Goal: Task Accomplishment & Management: Complete application form

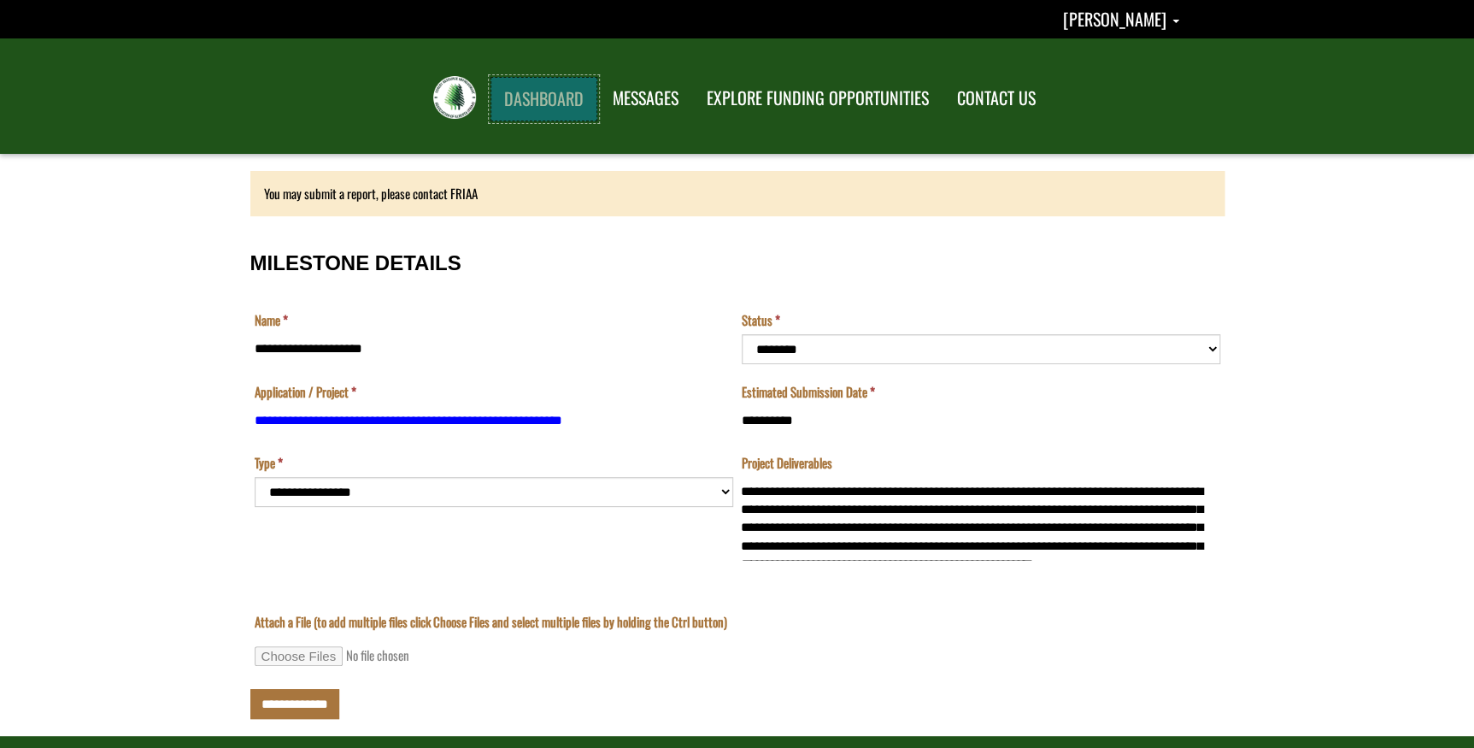
click at [551, 97] on link "DASHBOARD" at bounding box center [544, 99] width 107 height 44
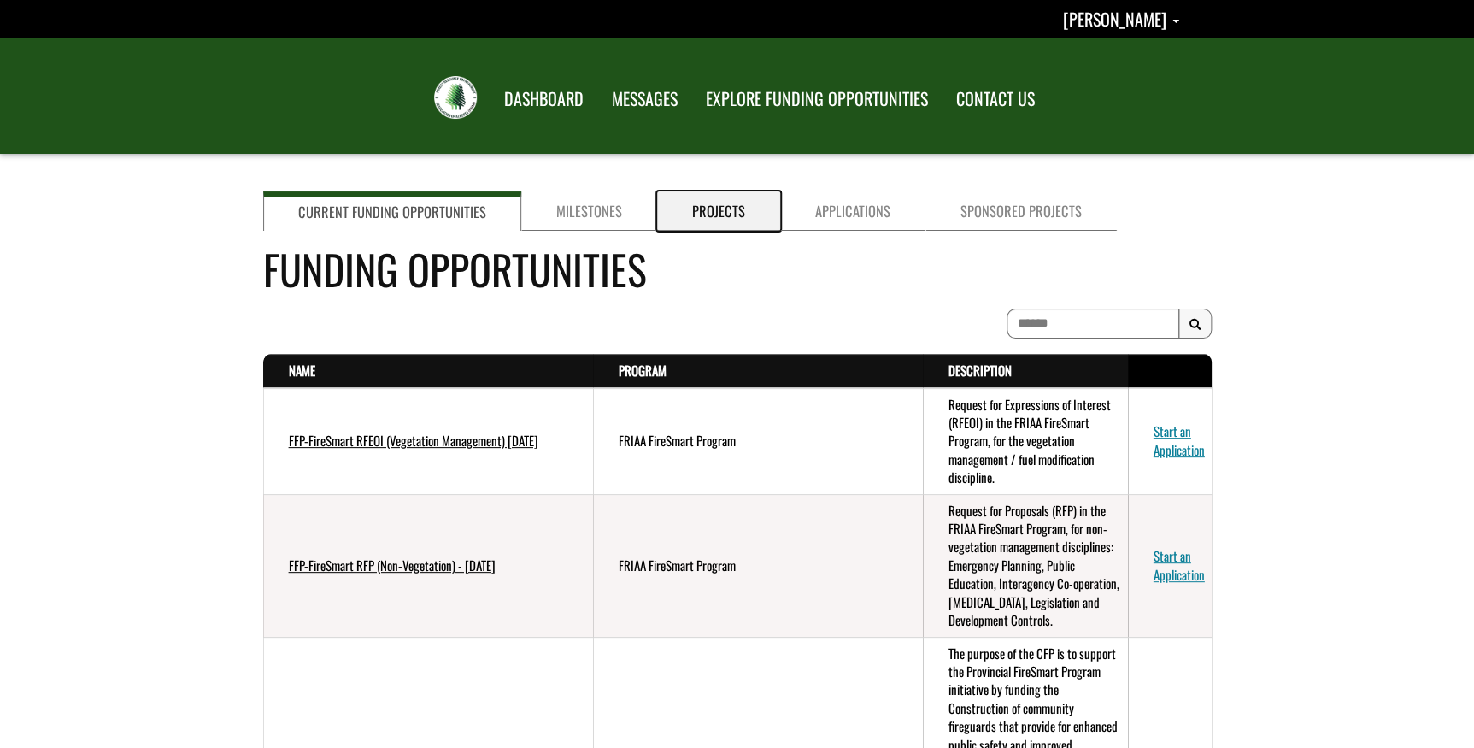
click at [718, 202] on link "Projects" at bounding box center [718, 210] width 123 height 39
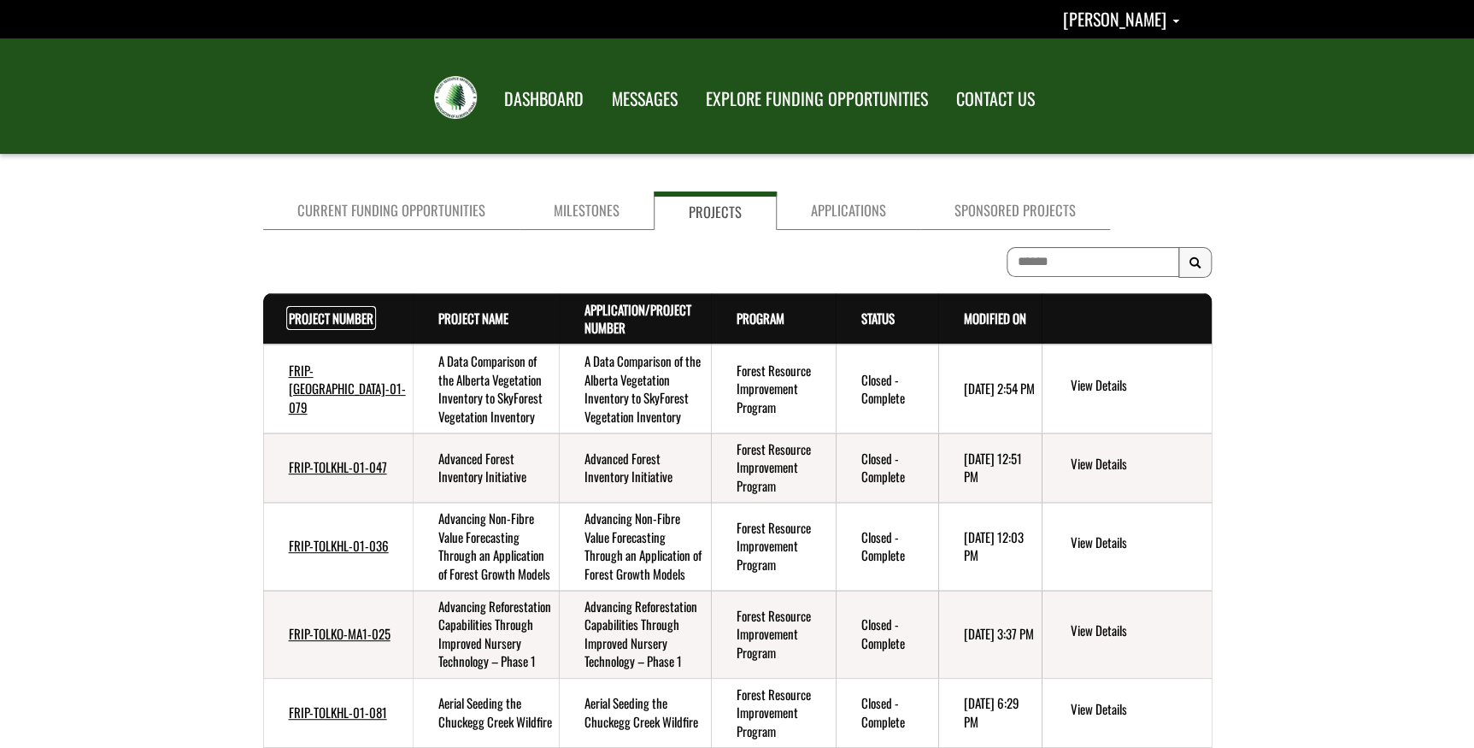
click at [316, 318] on link "Project Number . sort descending" at bounding box center [331, 318] width 85 height 19
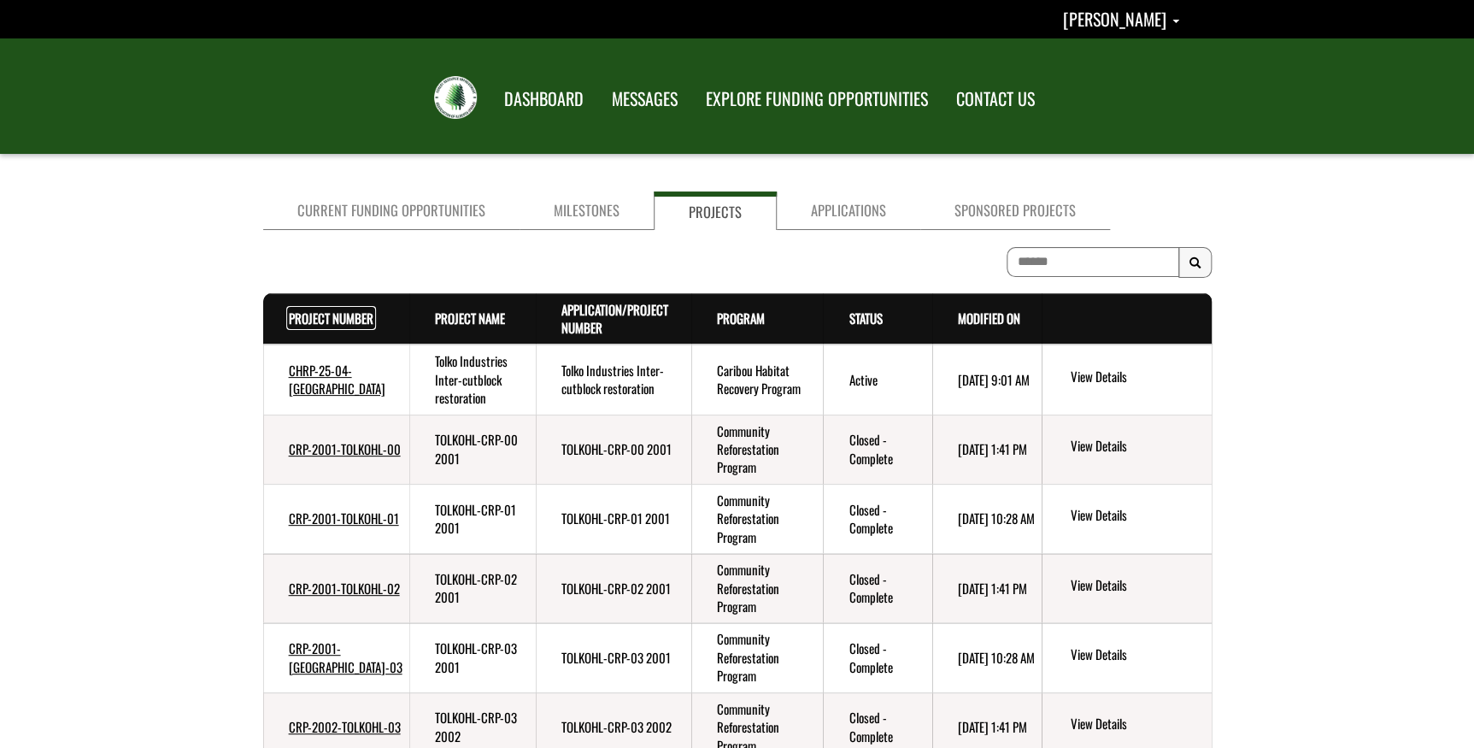
scroll to position [291, 0]
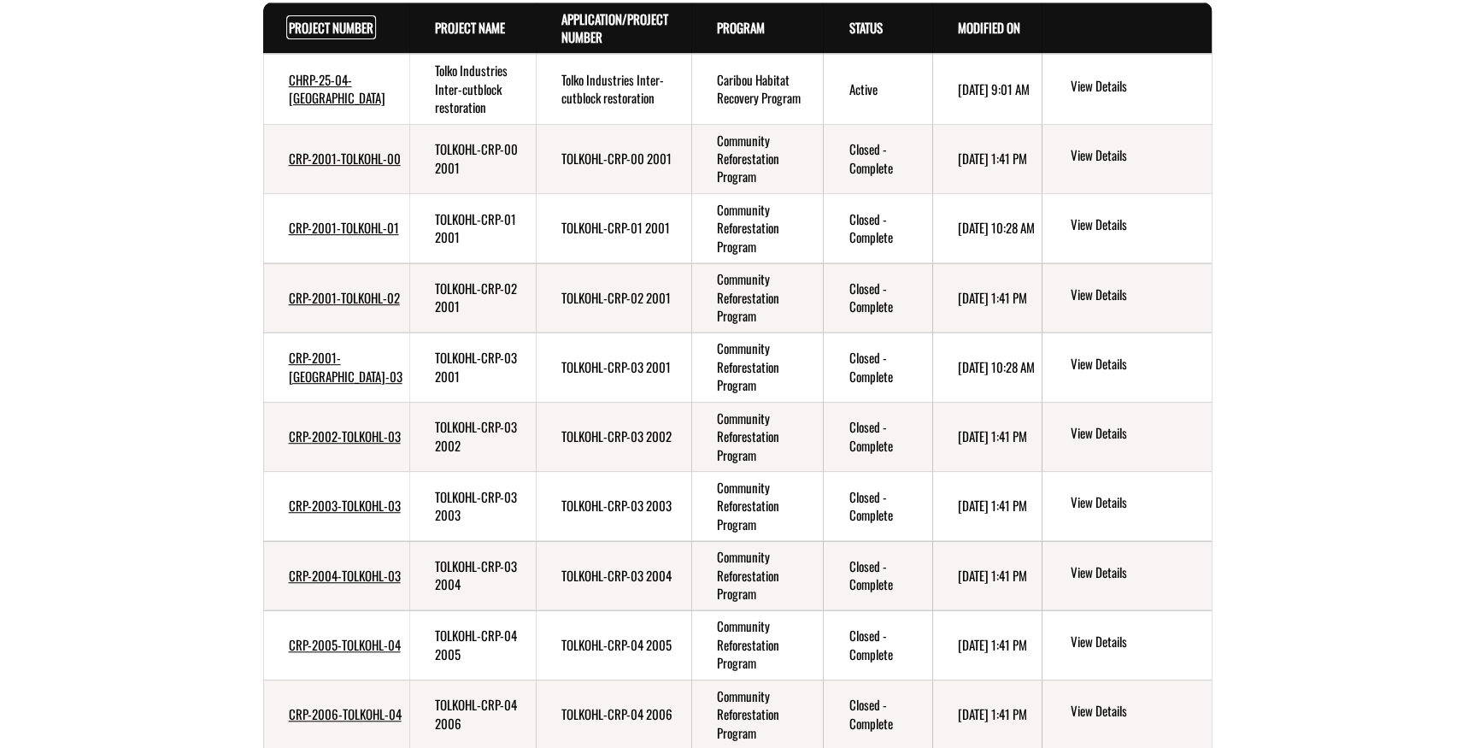
click at [301, 32] on link "Project Number . sort descending" at bounding box center [331, 27] width 85 height 19
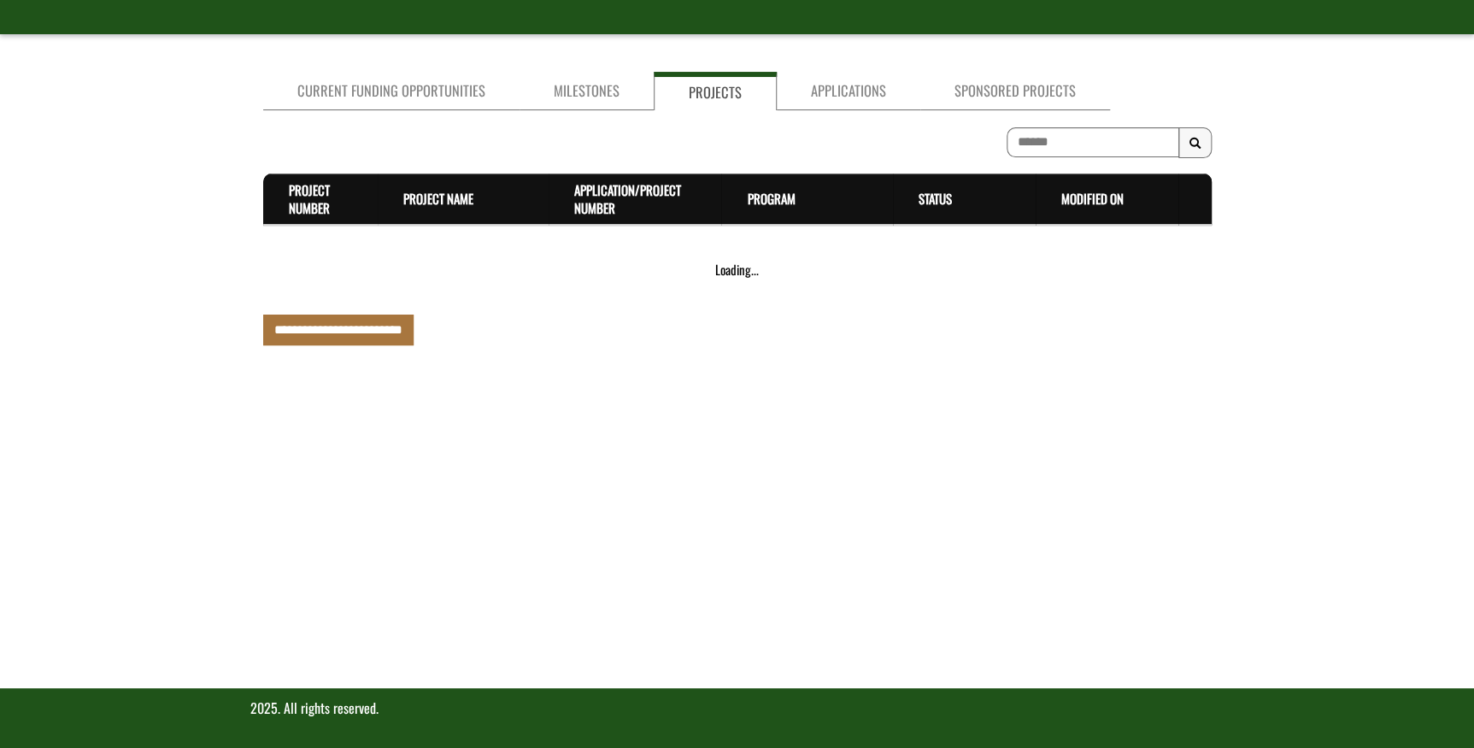
scroll to position [602, 0]
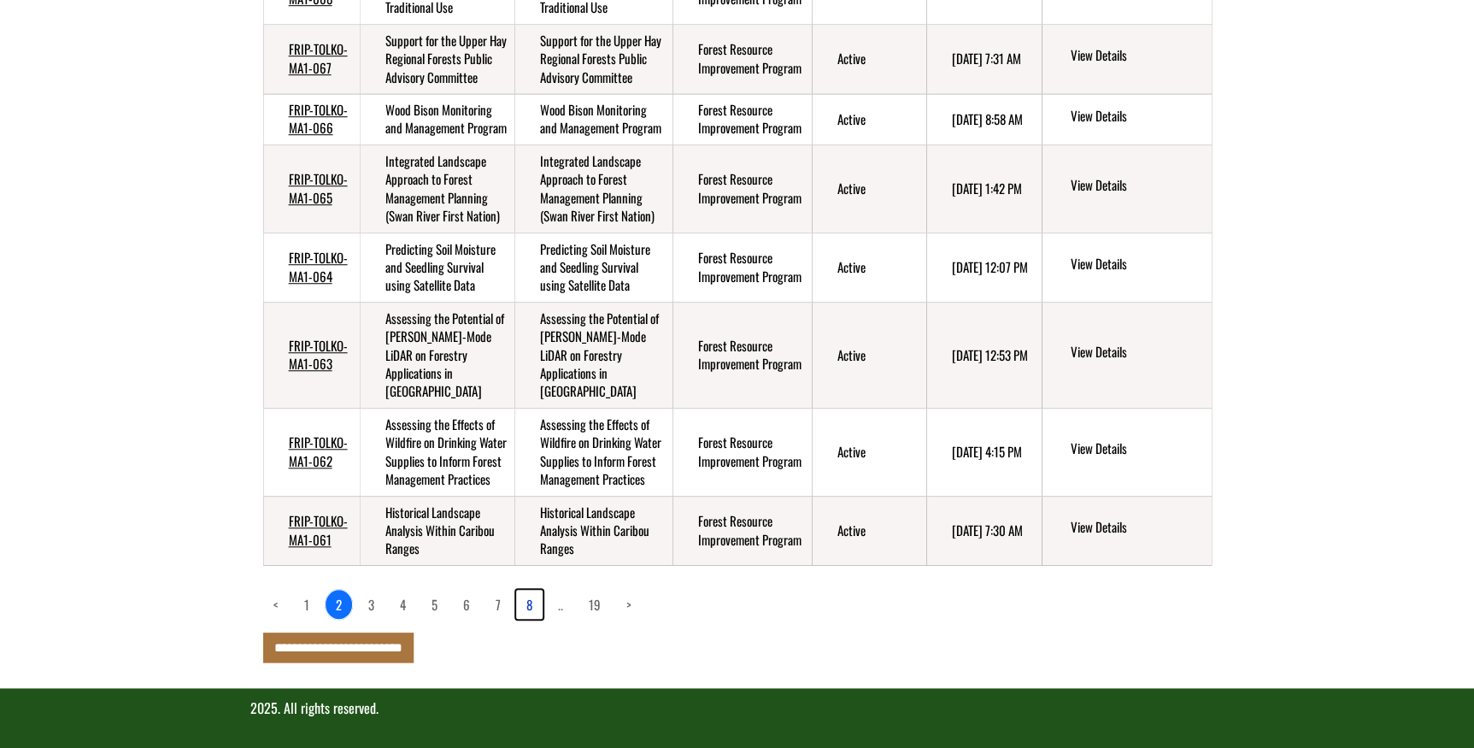
click at [530, 603] on link "8" at bounding box center [529, 604] width 26 height 29
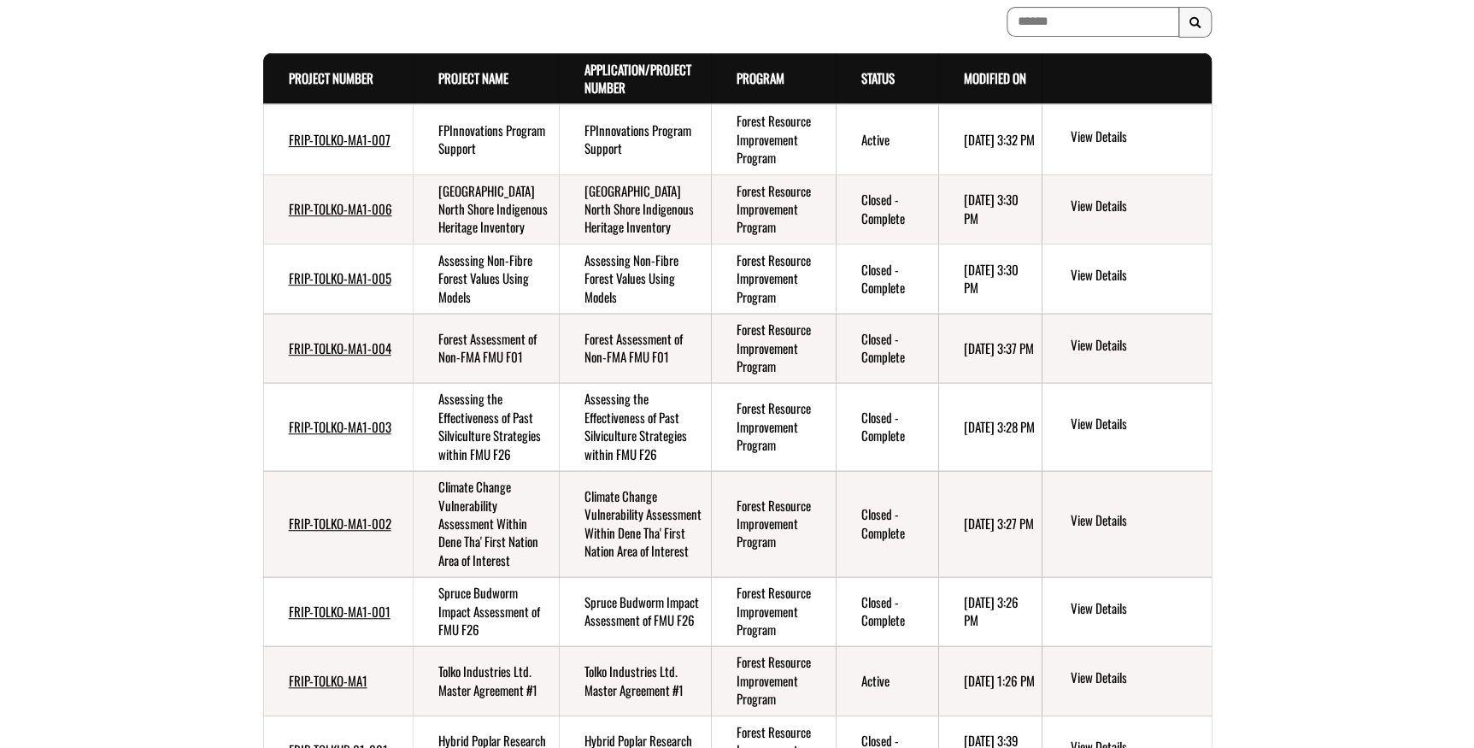
scroll to position [473, 0]
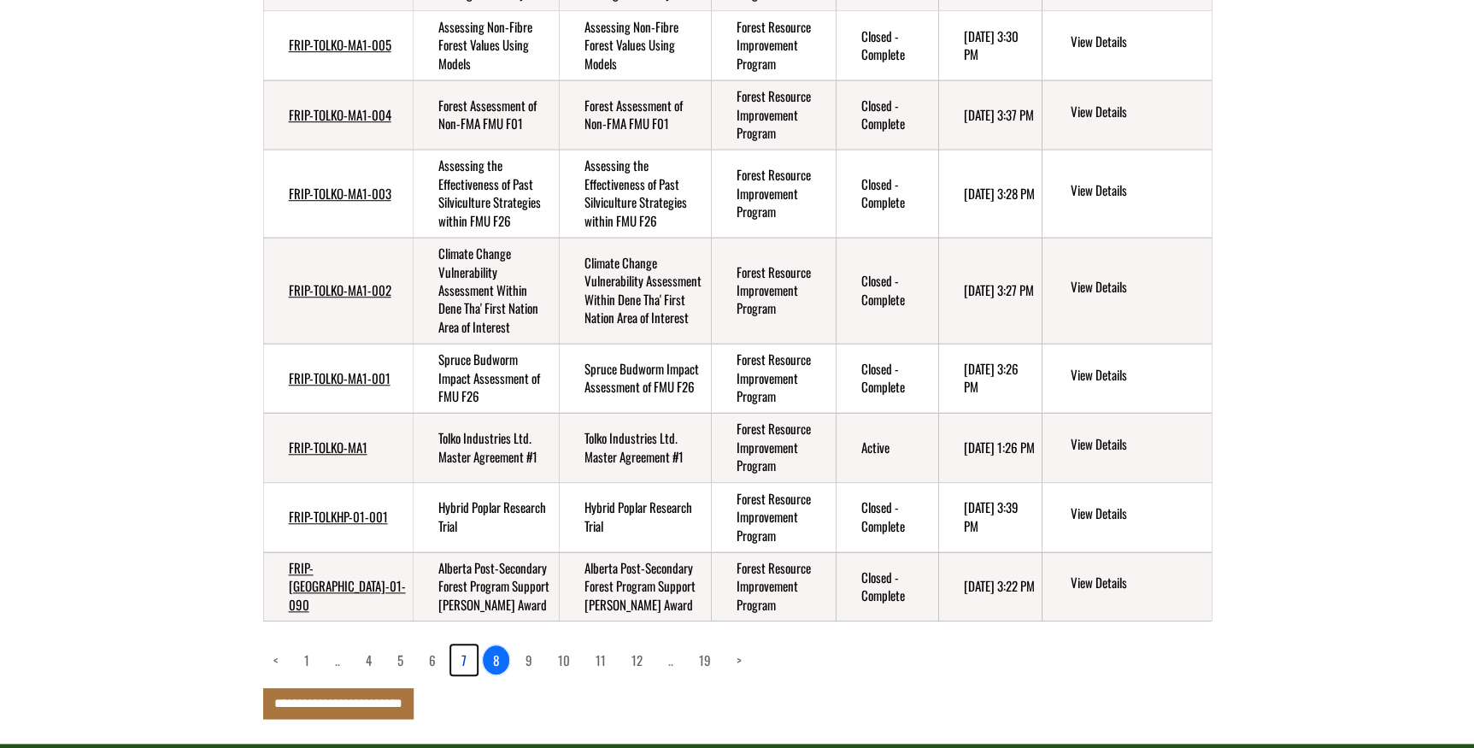
click at [467, 645] on link "7" at bounding box center [464, 659] width 26 height 29
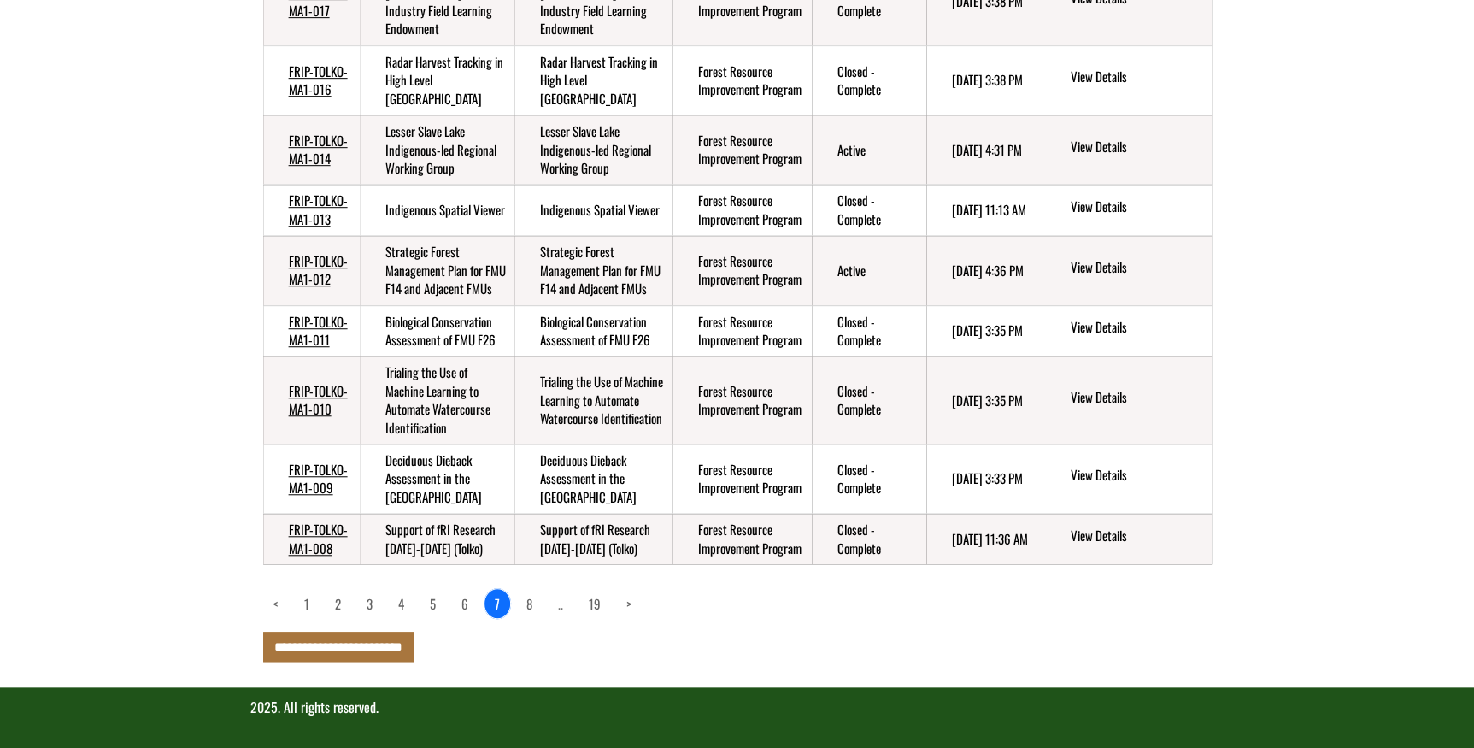
scroll to position [491, 0]
click at [461, 600] on link "6" at bounding box center [464, 603] width 27 height 29
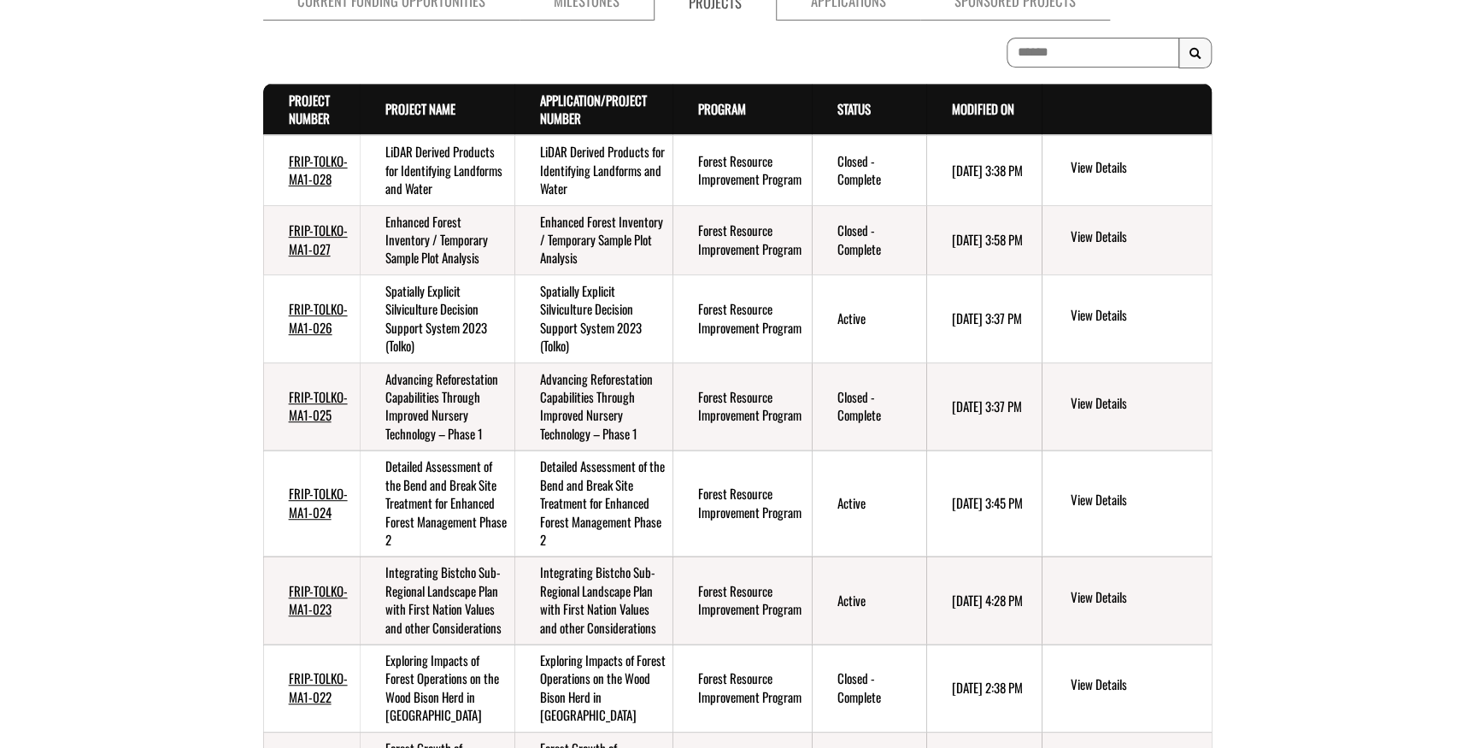
scroll to position [76, 0]
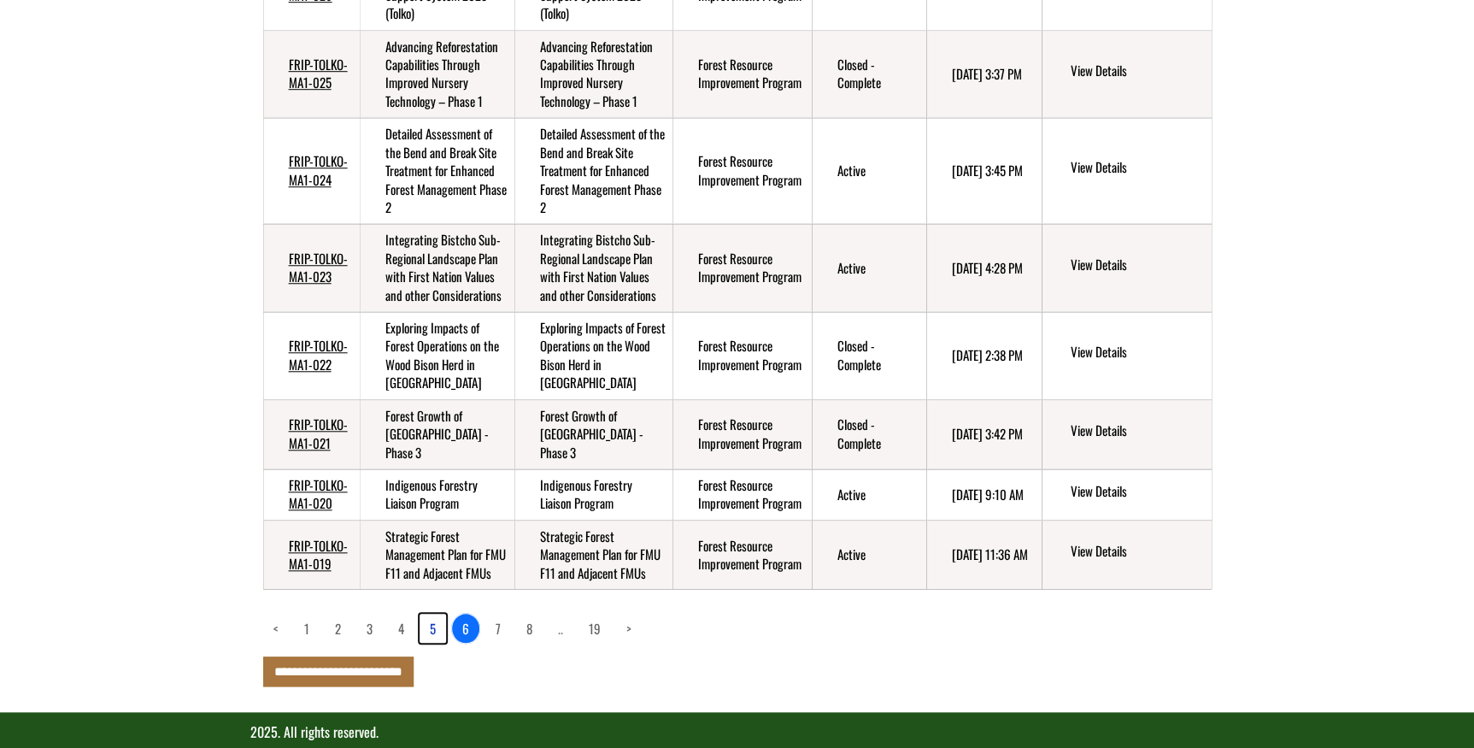
click at [426, 643] on link "5" at bounding box center [433, 628] width 26 height 29
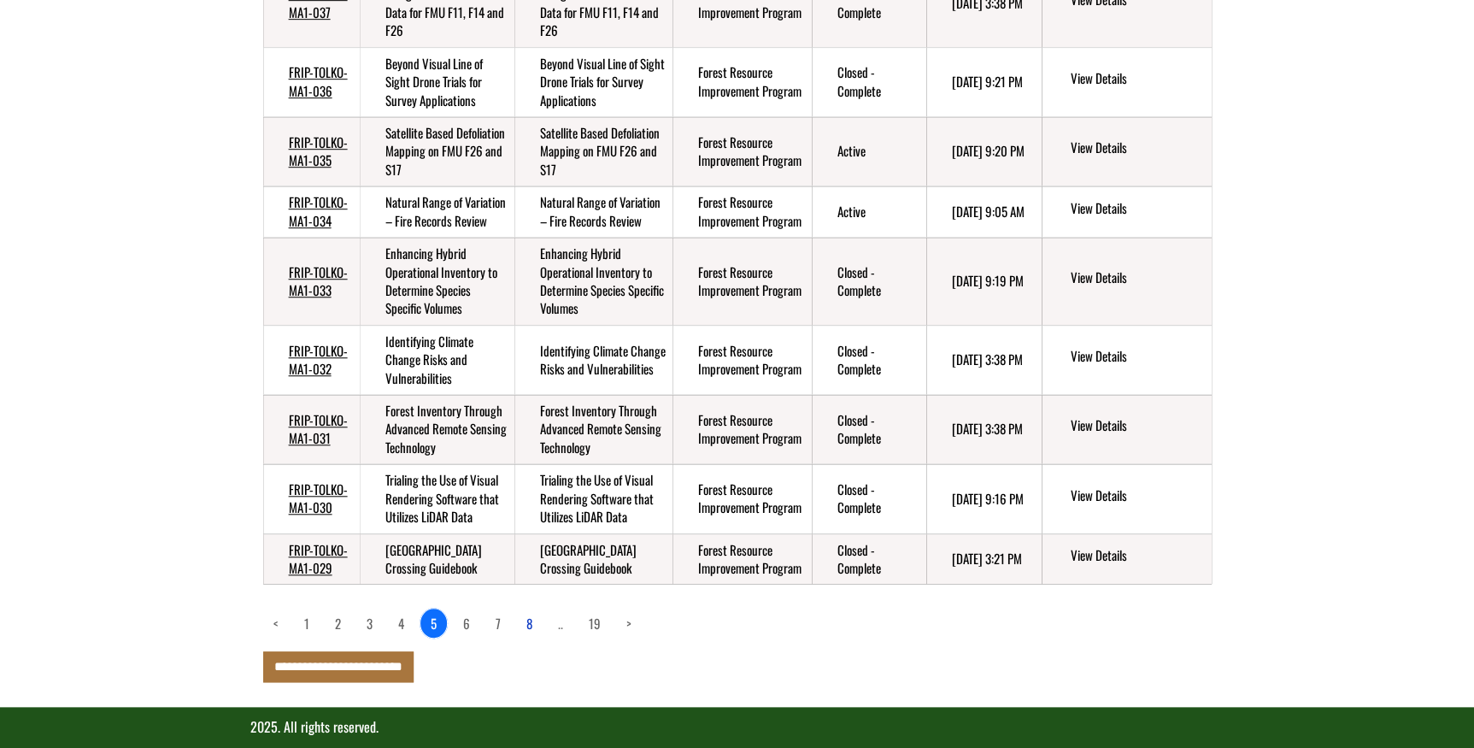
scroll to position [542, 0]
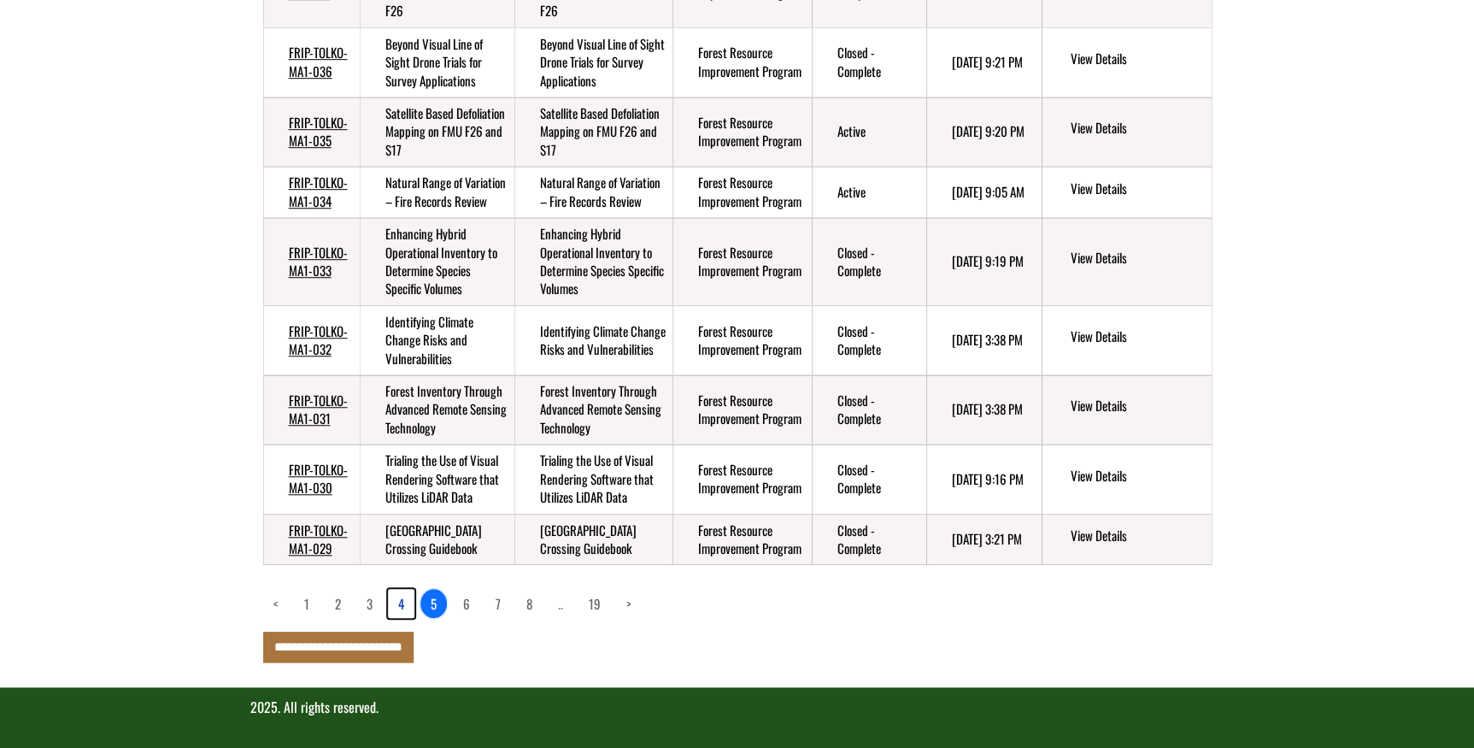
click at [399, 618] on link "4" at bounding box center [401, 603] width 26 height 29
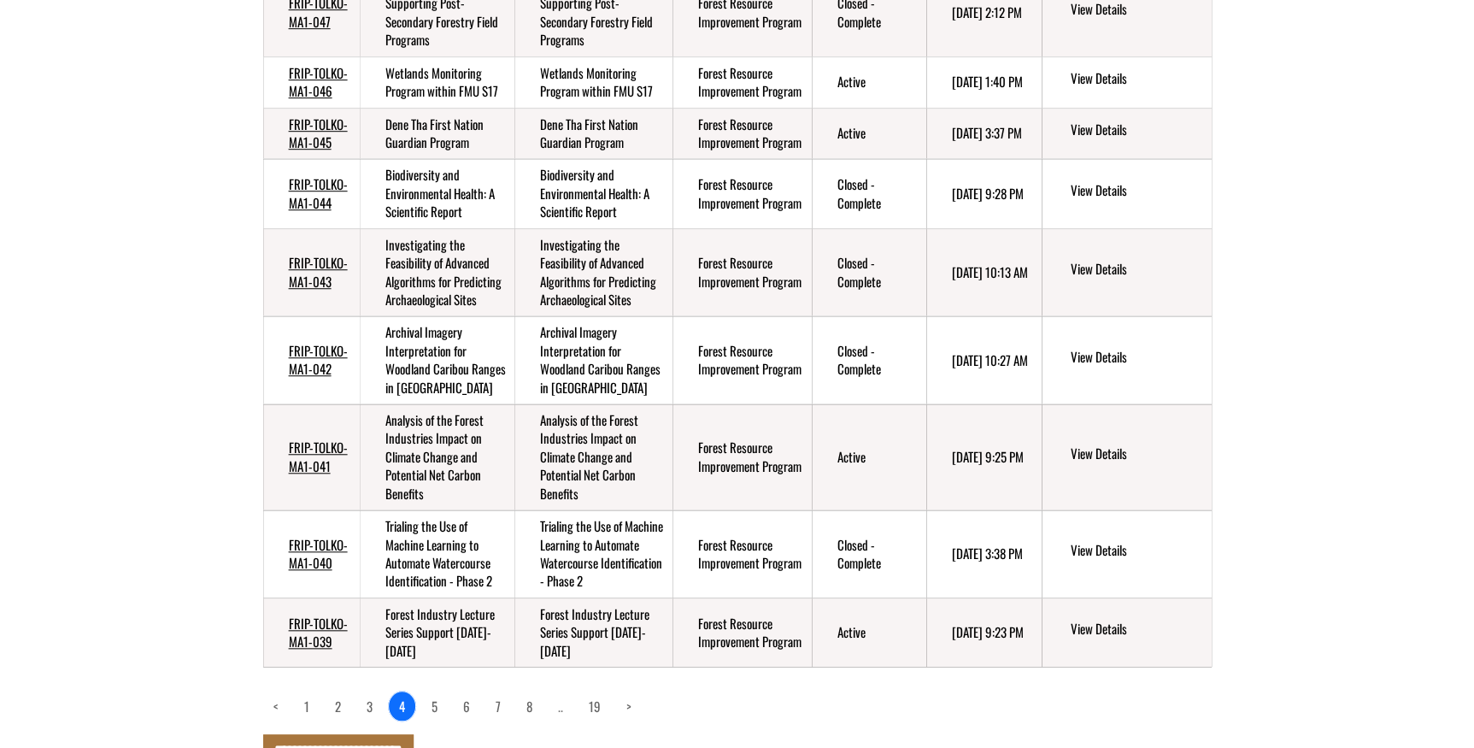
scroll to position [602, 0]
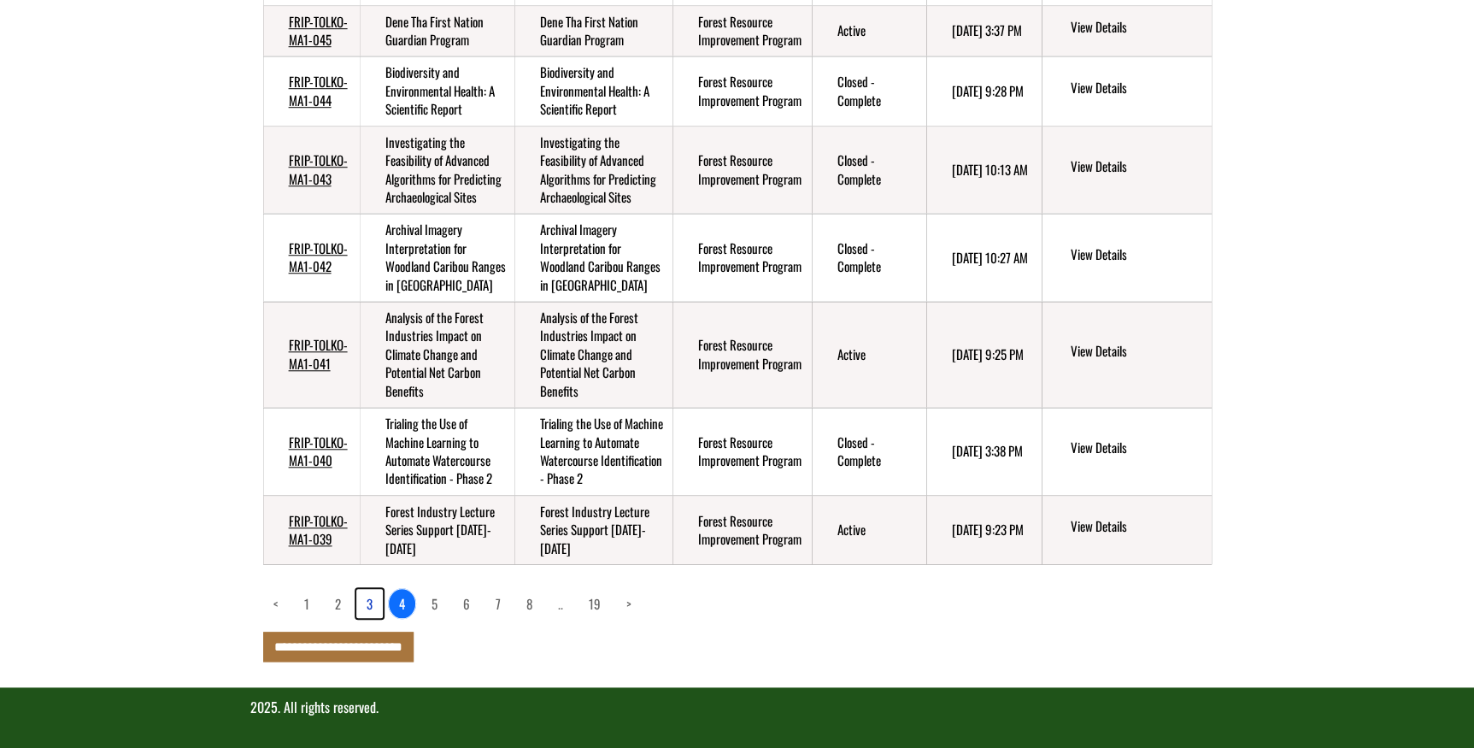
click at [367, 603] on link "3" at bounding box center [369, 603] width 26 height 29
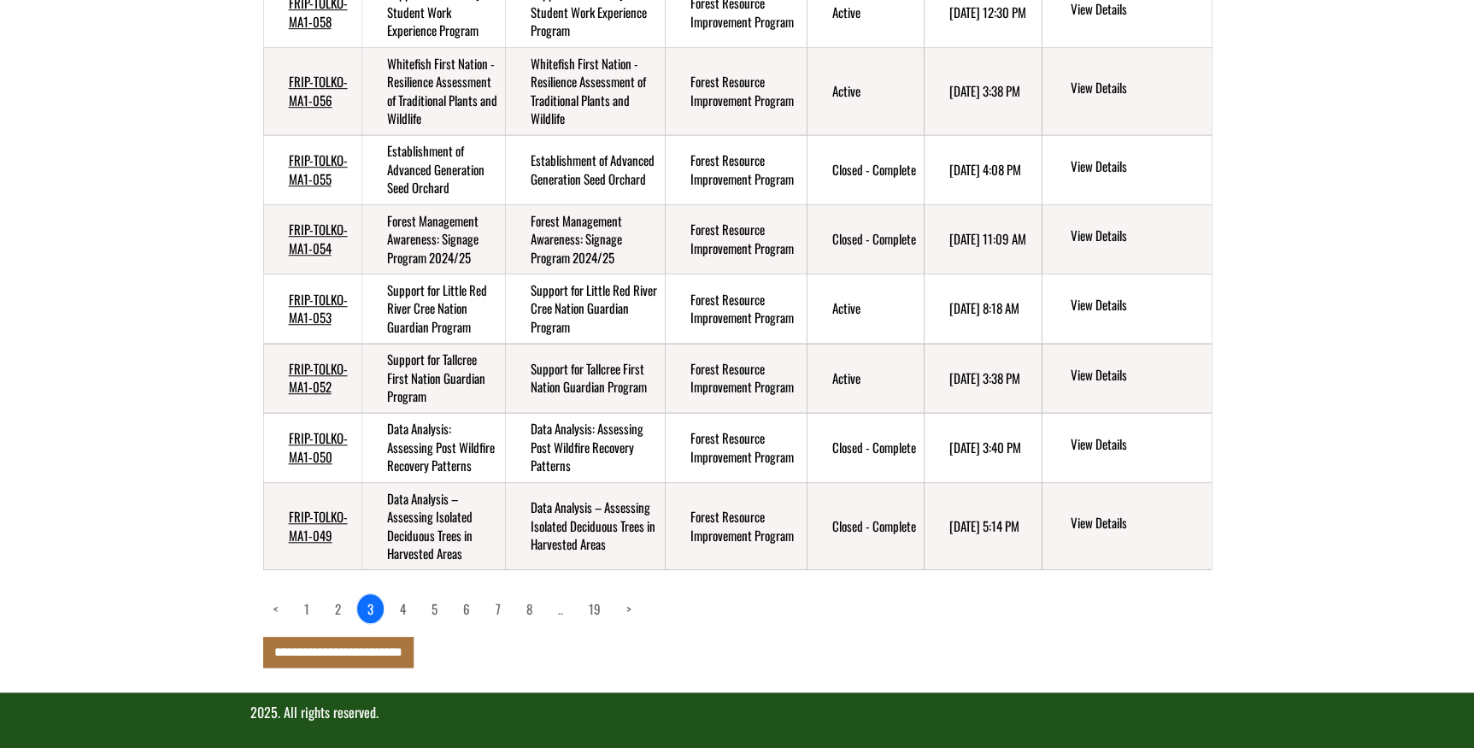
scroll to position [491, 0]
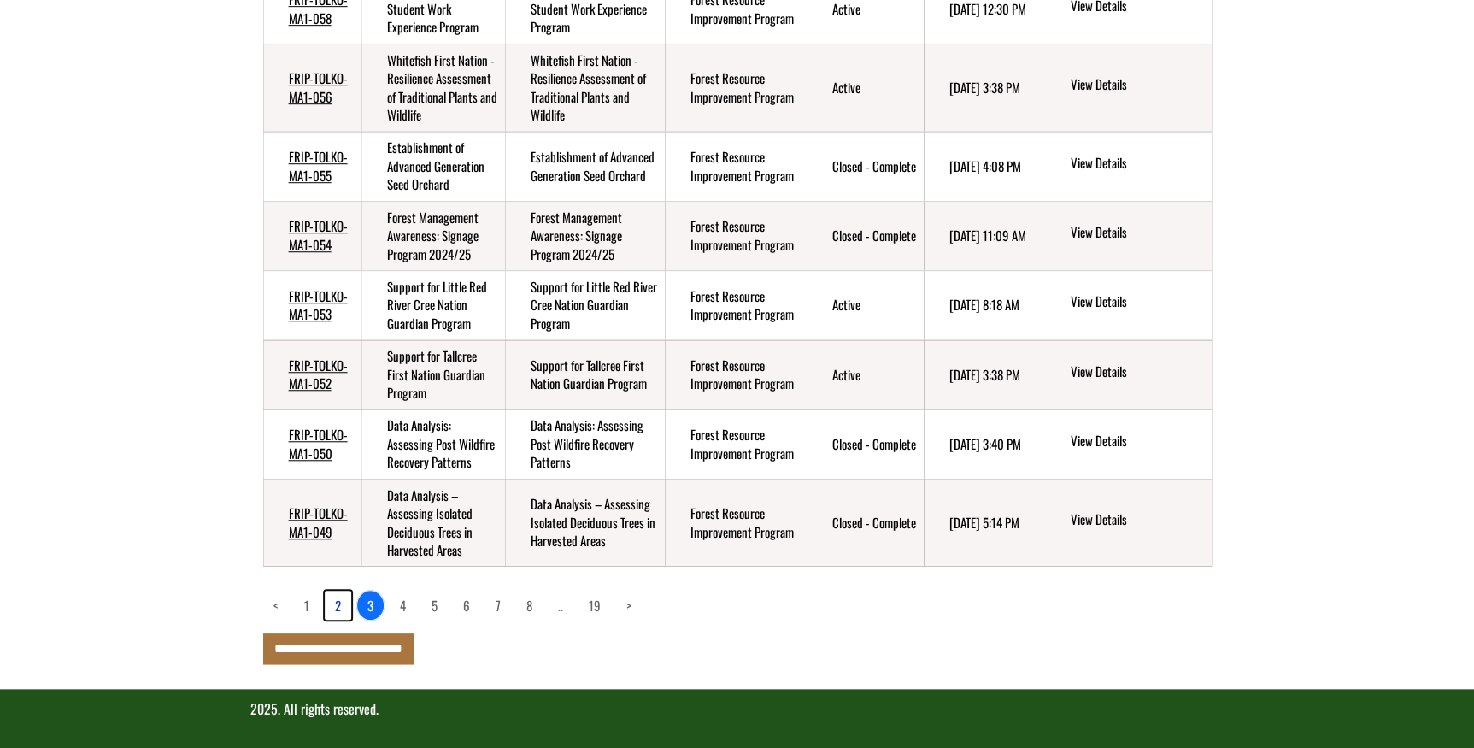
click at [337, 598] on link "2" at bounding box center [338, 605] width 26 height 29
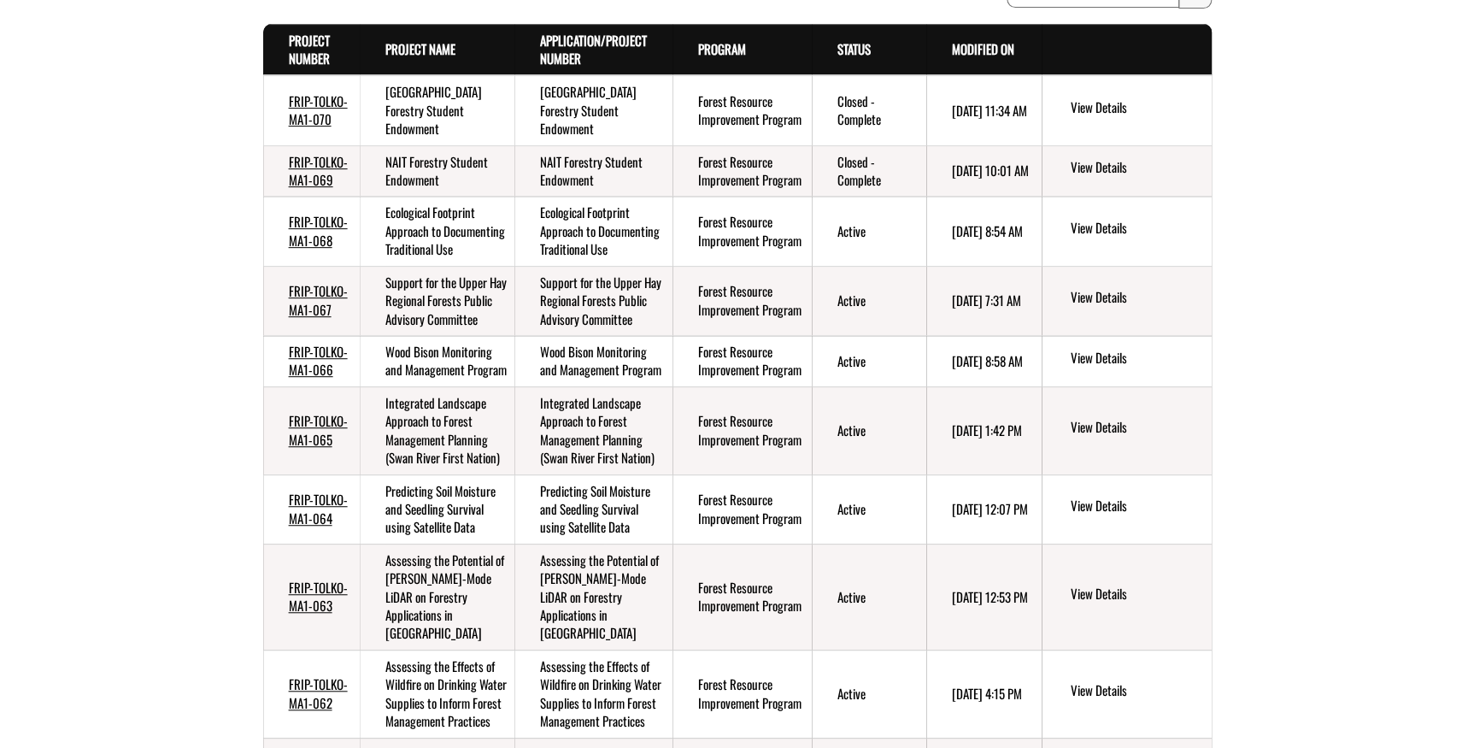
scroll to position [136, 0]
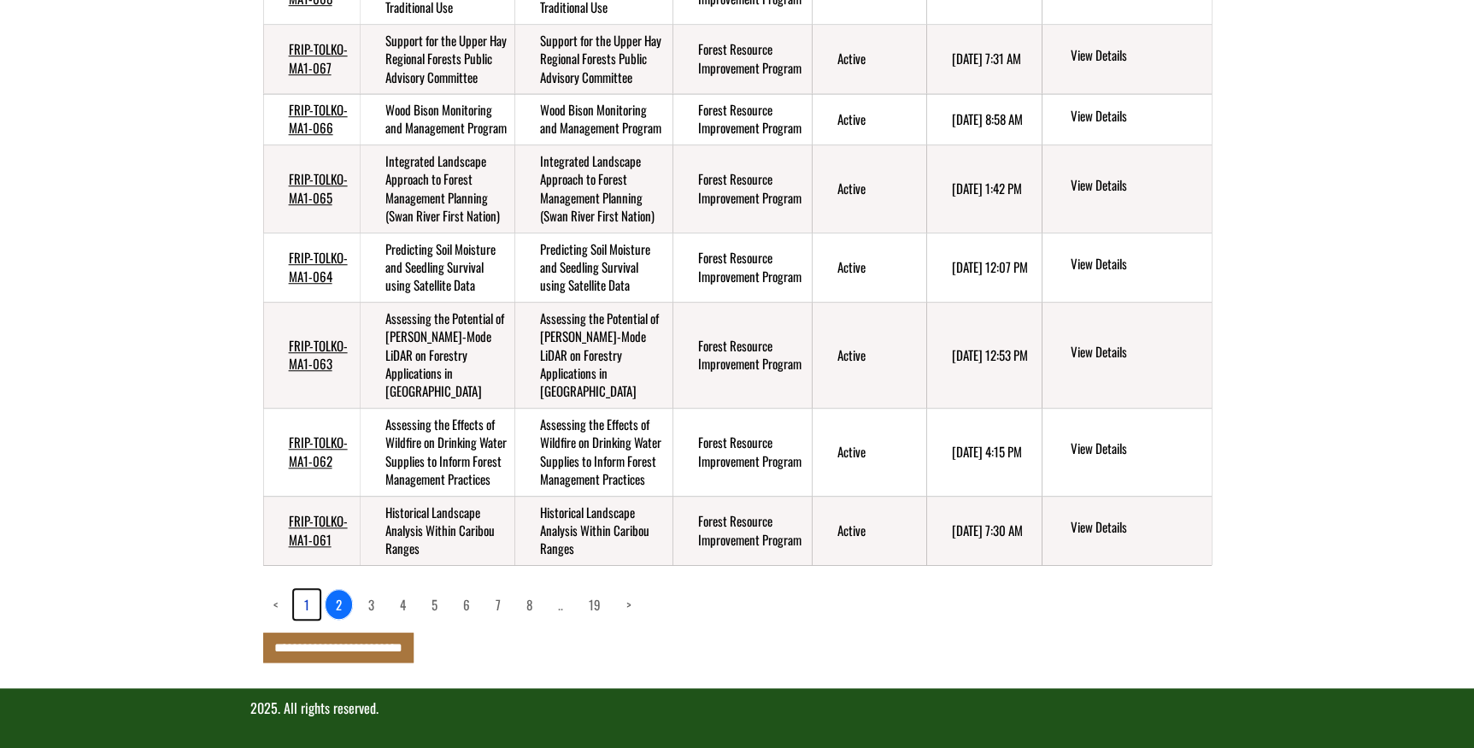
click at [306, 604] on link "1" at bounding box center [307, 604] width 26 height 29
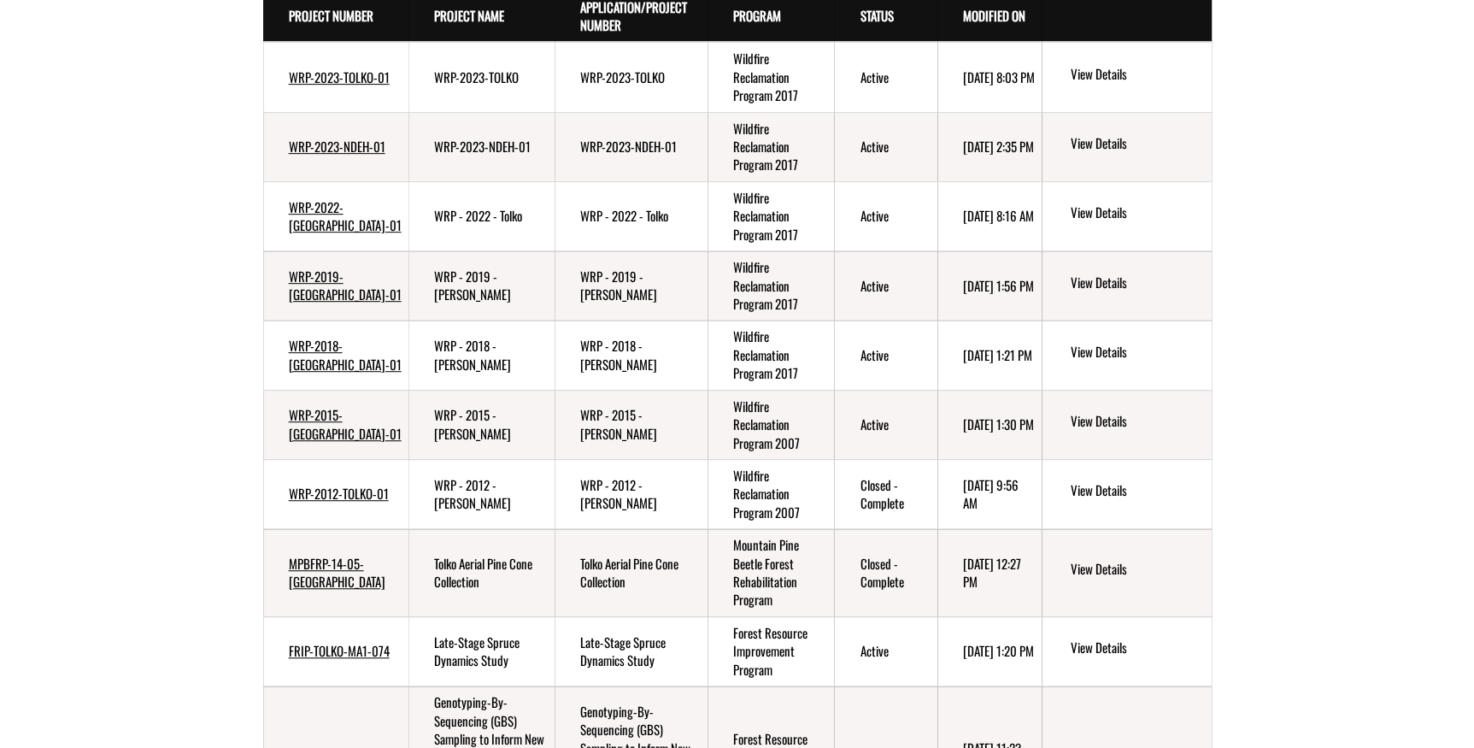
scroll to position [149, 0]
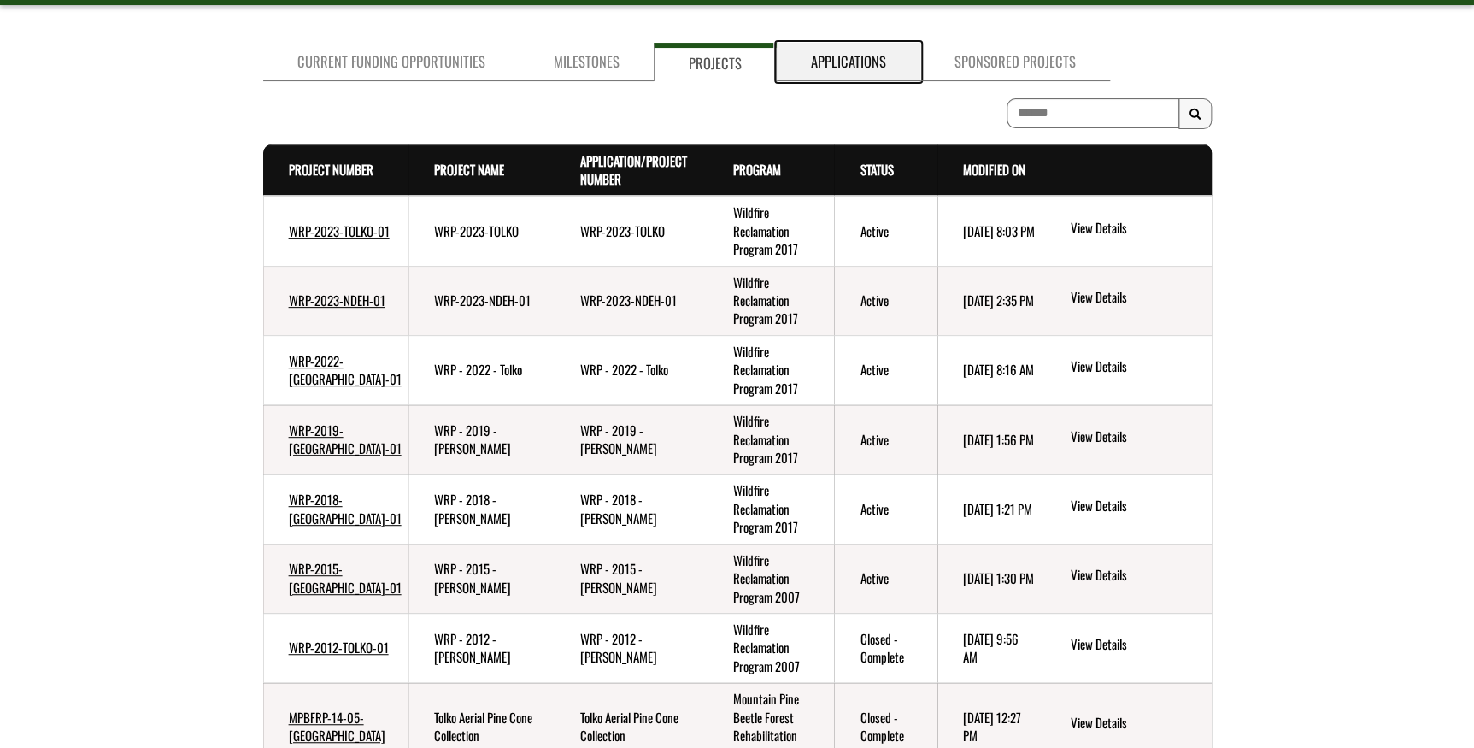
click at [847, 56] on link "Applications" at bounding box center [849, 62] width 144 height 38
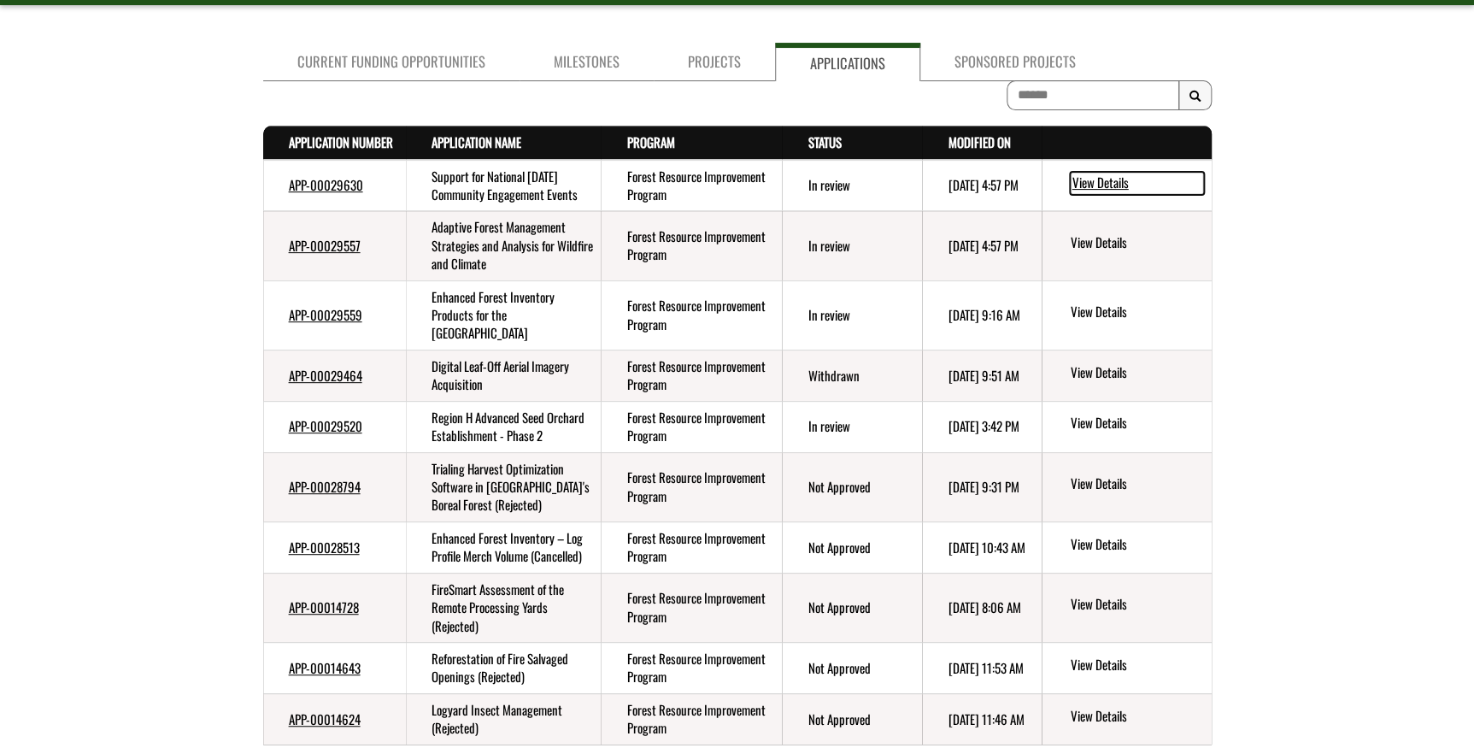
click at [1082, 187] on link "View Details" at bounding box center [1137, 183] width 134 height 22
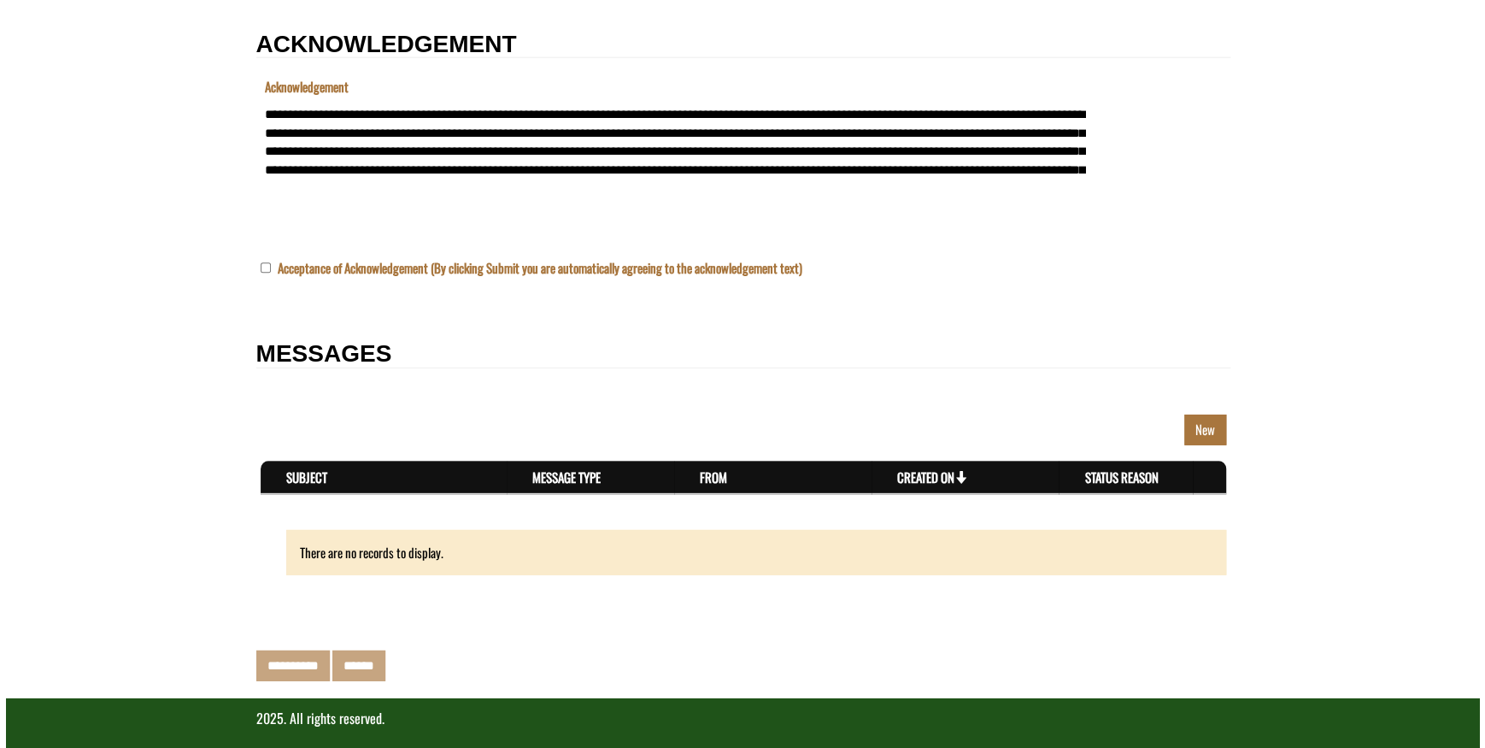
scroll to position [2222, 0]
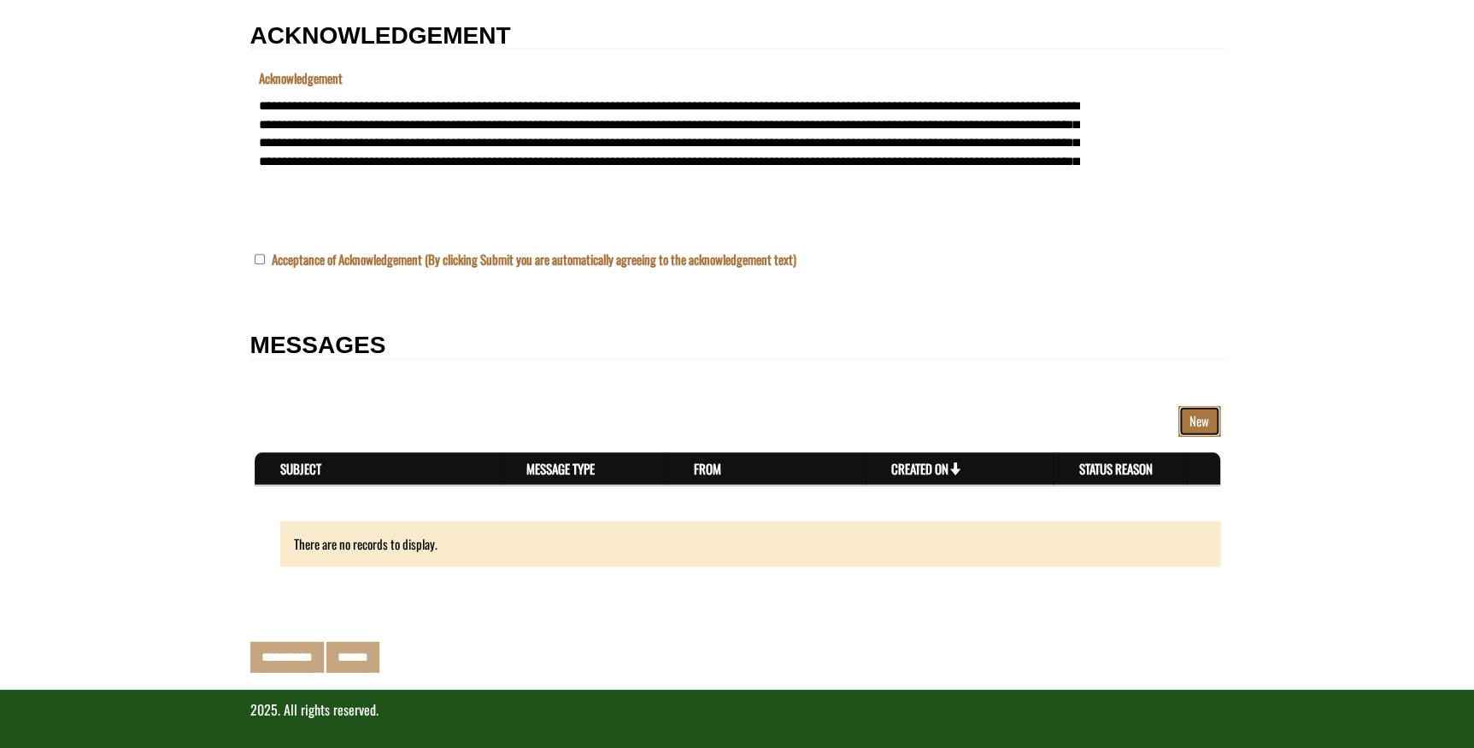
click at [1207, 422] on link "New" at bounding box center [1200, 421] width 42 height 30
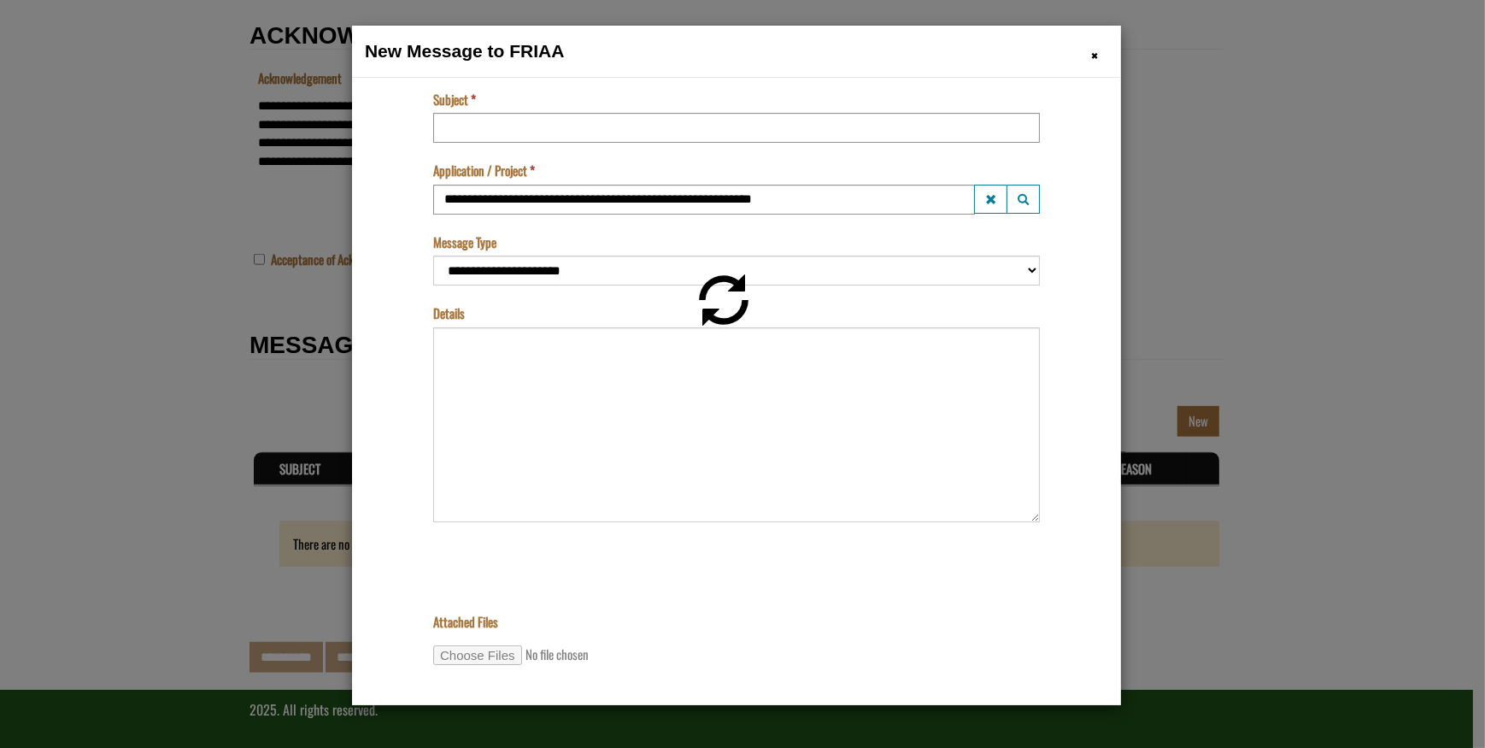
scroll to position [0, 0]
click at [495, 129] on input "Subject" at bounding box center [735, 127] width 607 height 30
type input "**********"
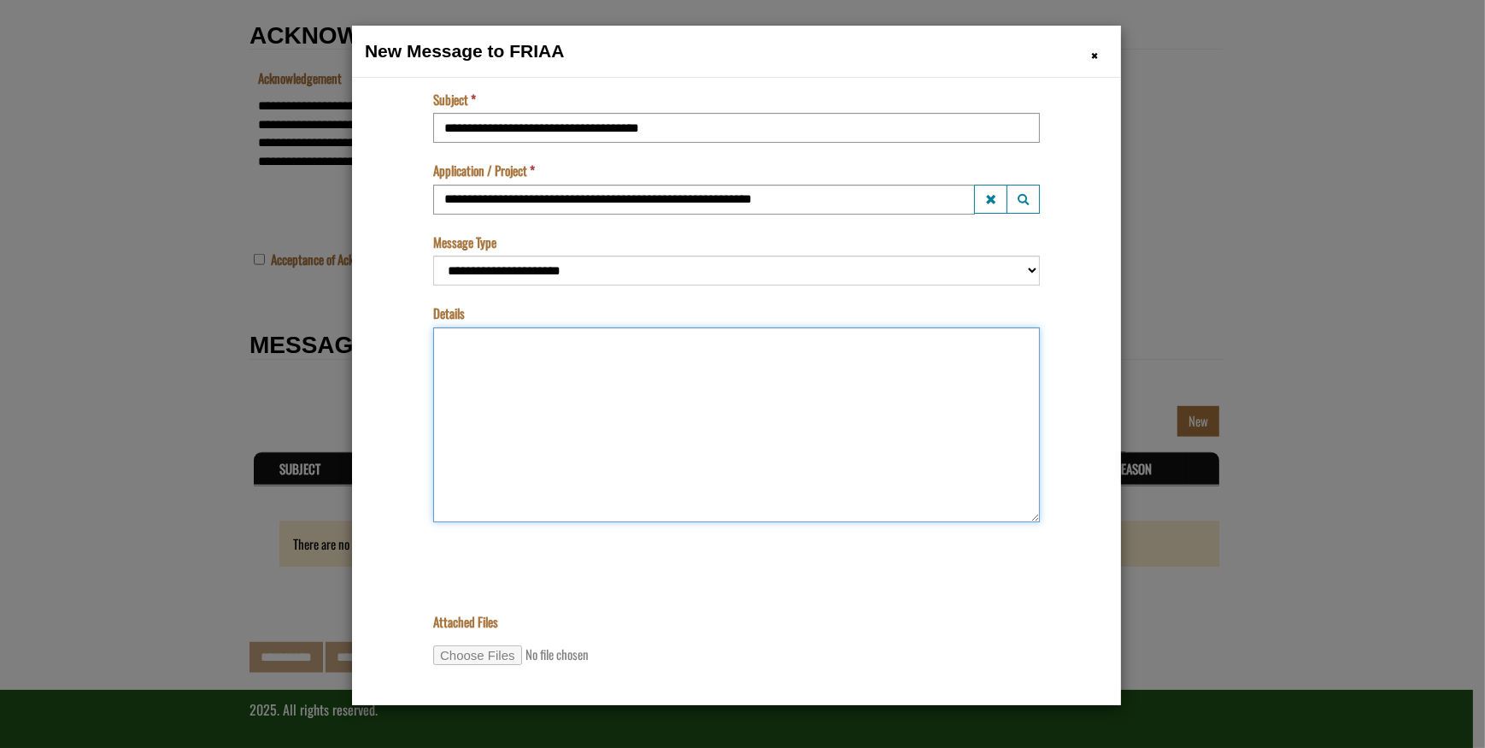
click at [477, 350] on textarea "Details" at bounding box center [735, 423] width 607 height 195
click at [691, 339] on textarea "**********" at bounding box center [735, 423] width 607 height 195
click at [791, 342] on textarea "**********" at bounding box center [735, 423] width 607 height 195
type textarea "**********"
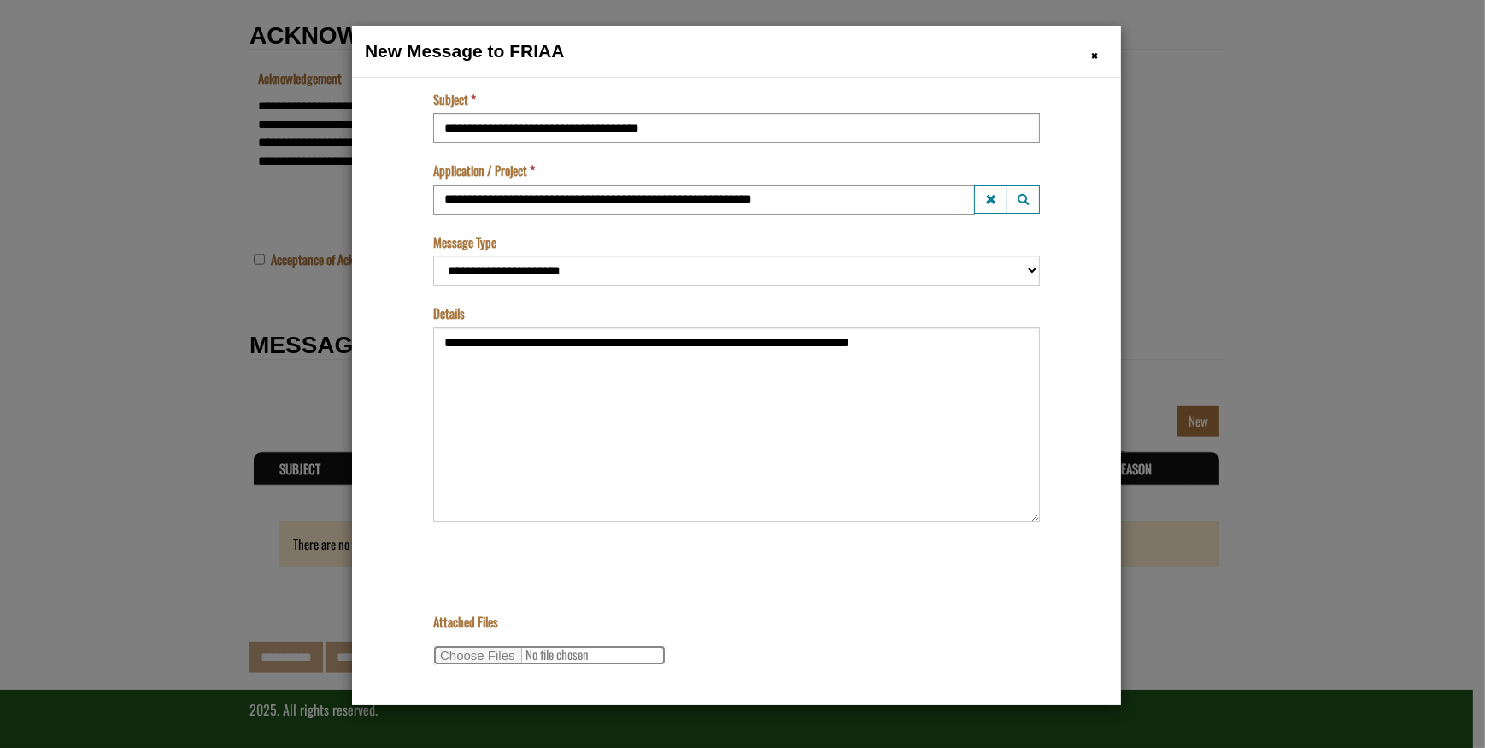
click at [476, 658] on input "Attached Files" at bounding box center [548, 654] width 232 height 20
type input "**********"
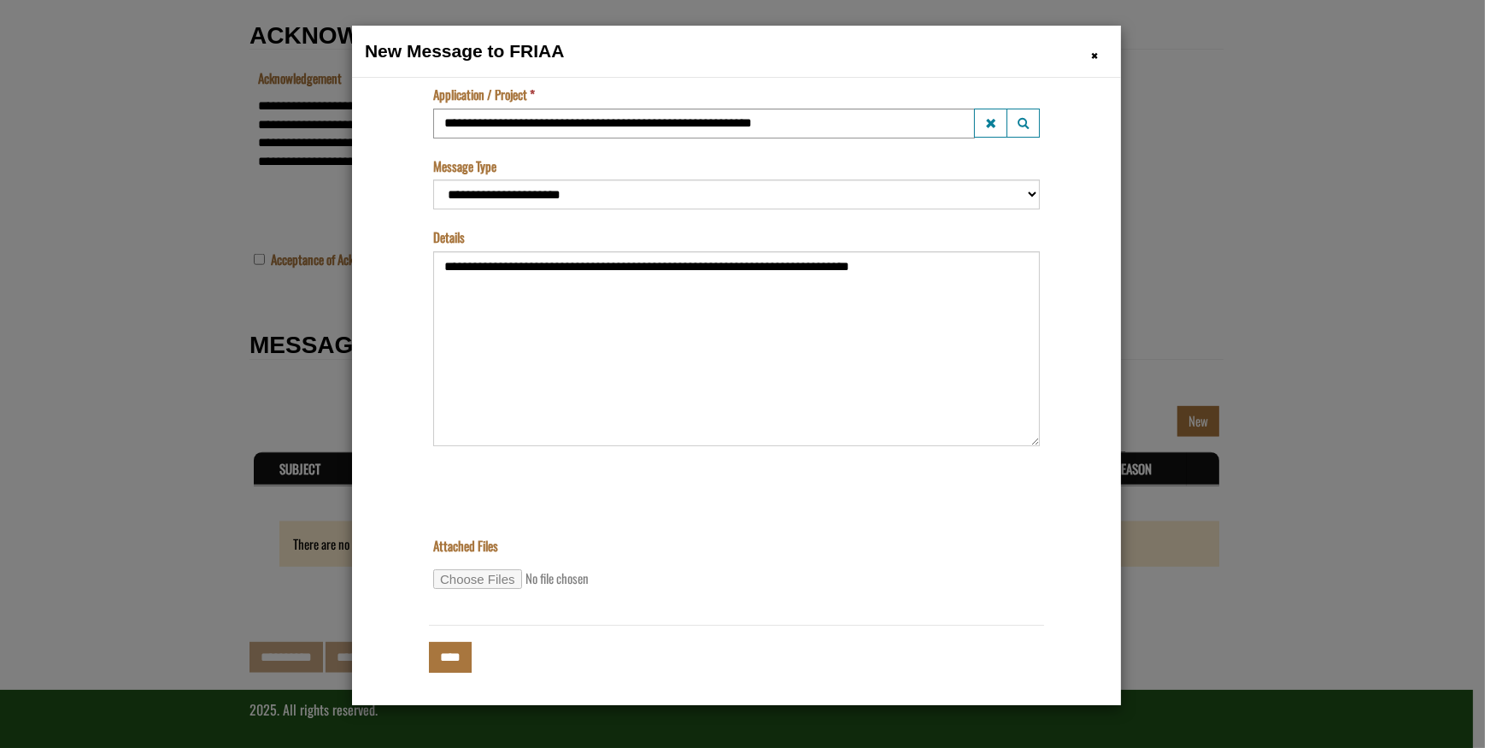
scroll to position [78, 0]
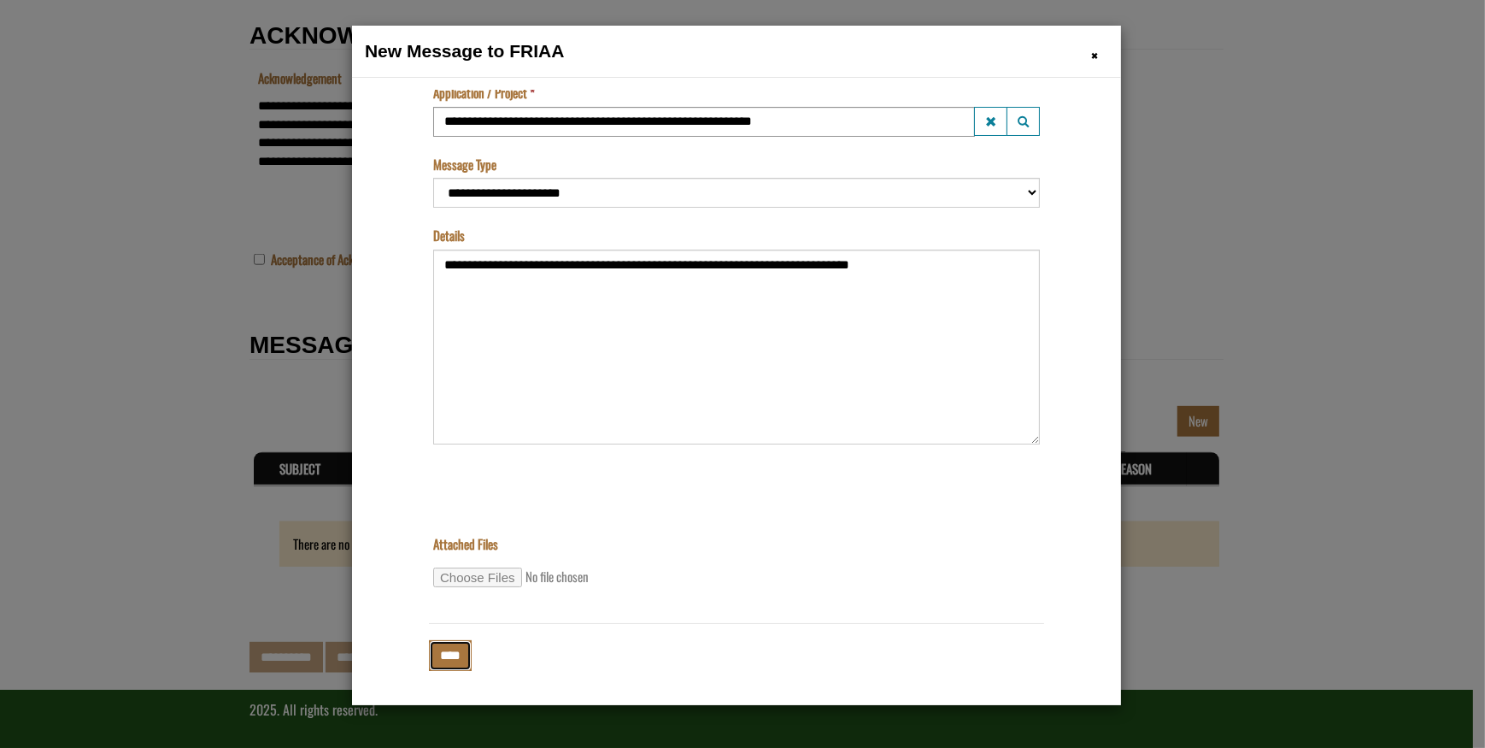
drag, startPoint x: 451, startPoint y: 644, endPoint x: 476, endPoint y: 644, distance: 24.8
click at [451, 644] on input "****" at bounding box center [449, 654] width 43 height 30
type input "**********"
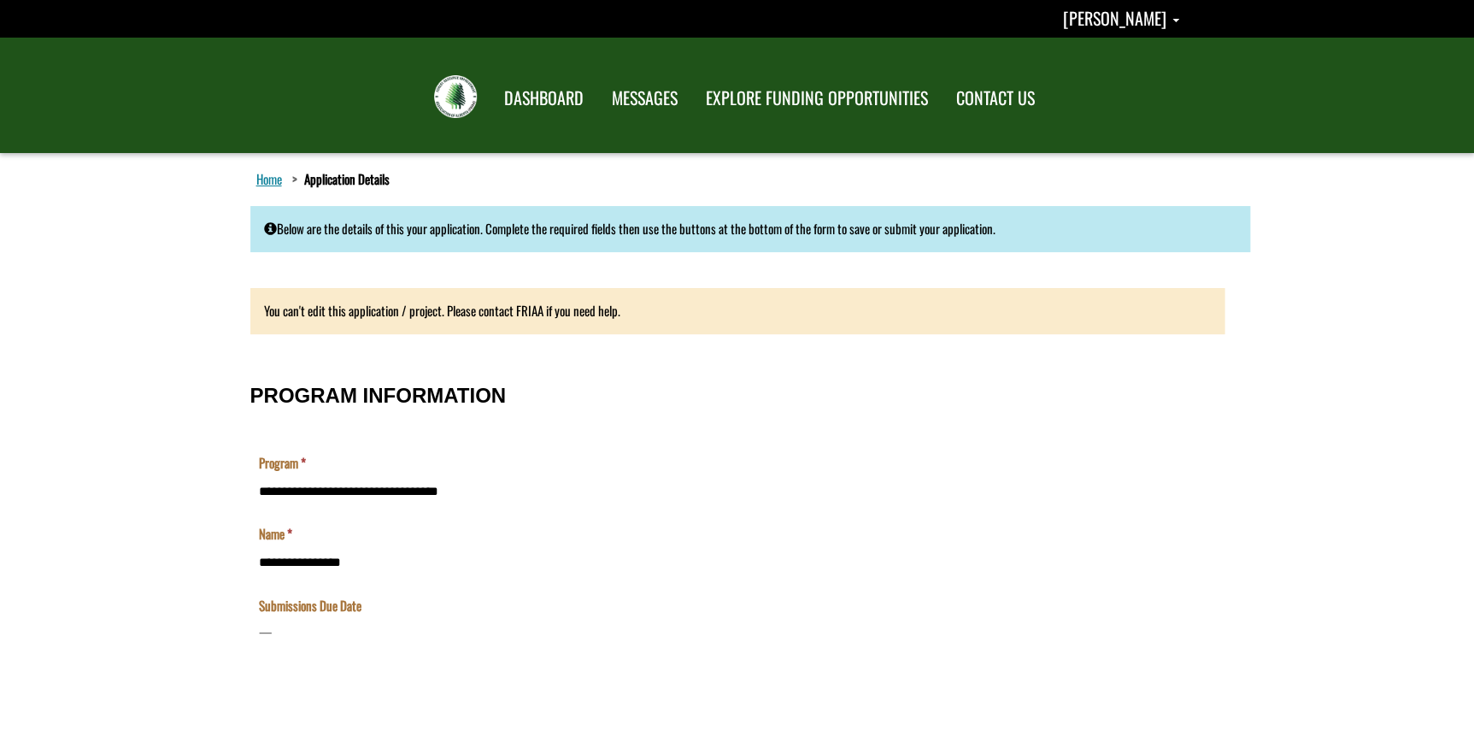
scroll to position [0, 0]
click at [547, 103] on link "DASHBOARD" at bounding box center [544, 99] width 107 height 44
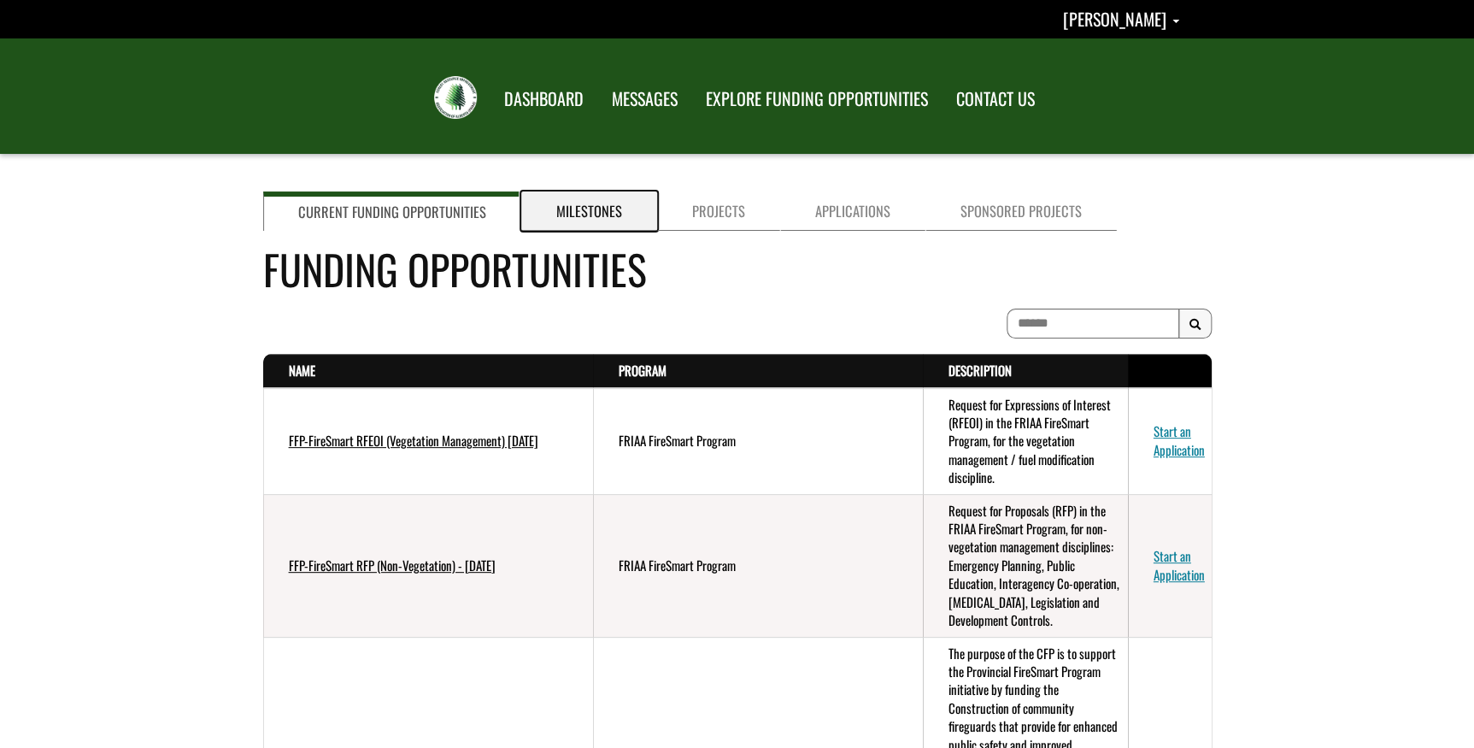
click at [603, 198] on link "Milestones" at bounding box center [589, 210] width 136 height 39
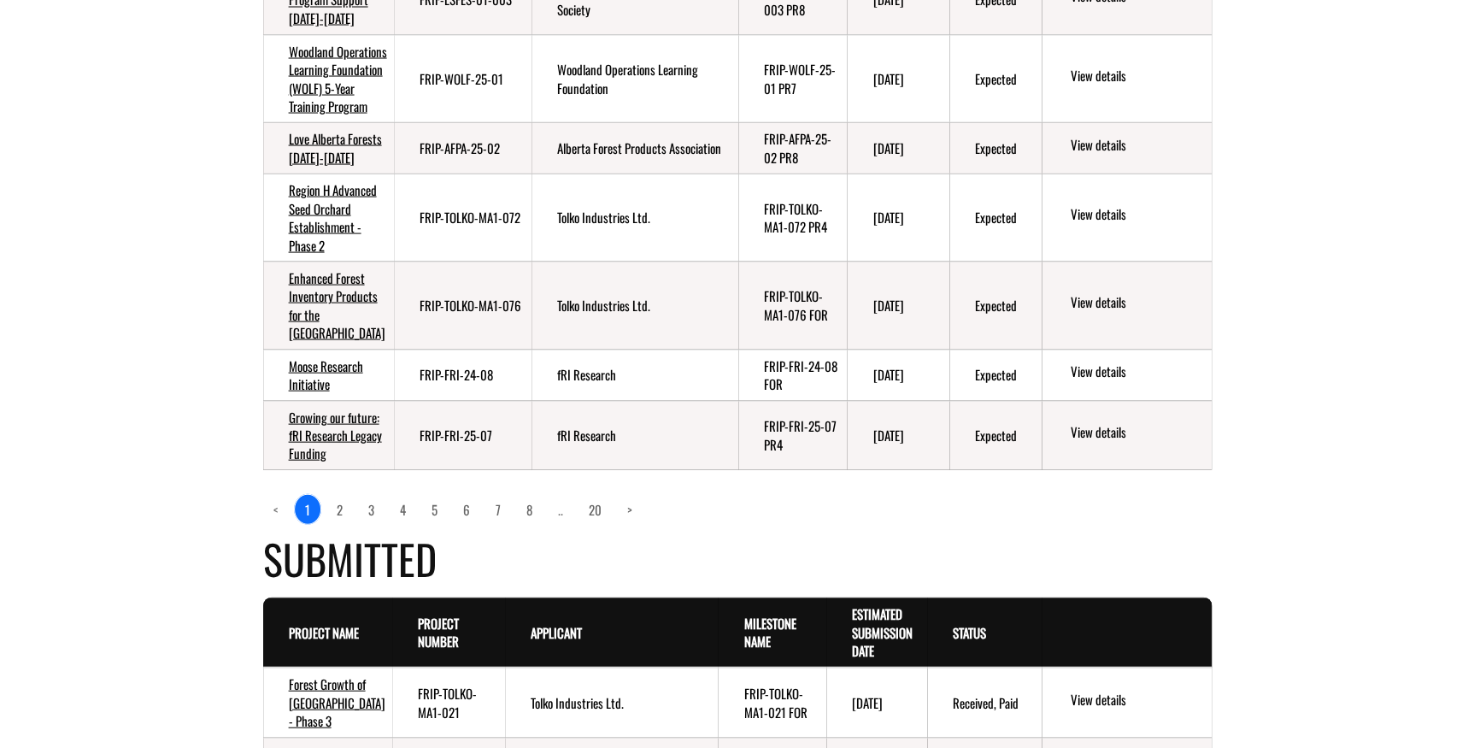
scroll to position [1631, 0]
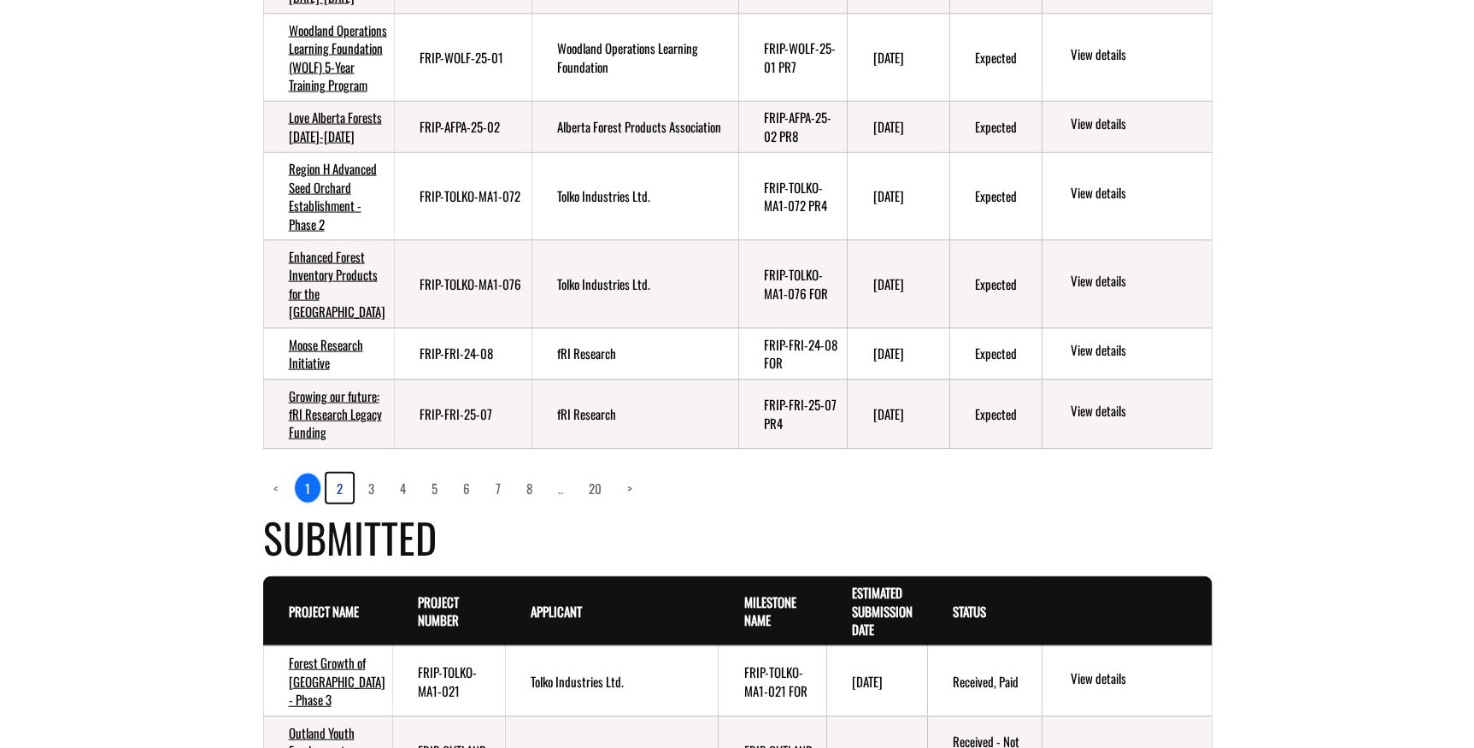
click at [340, 503] on link "2" at bounding box center [339, 487] width 26 height 29
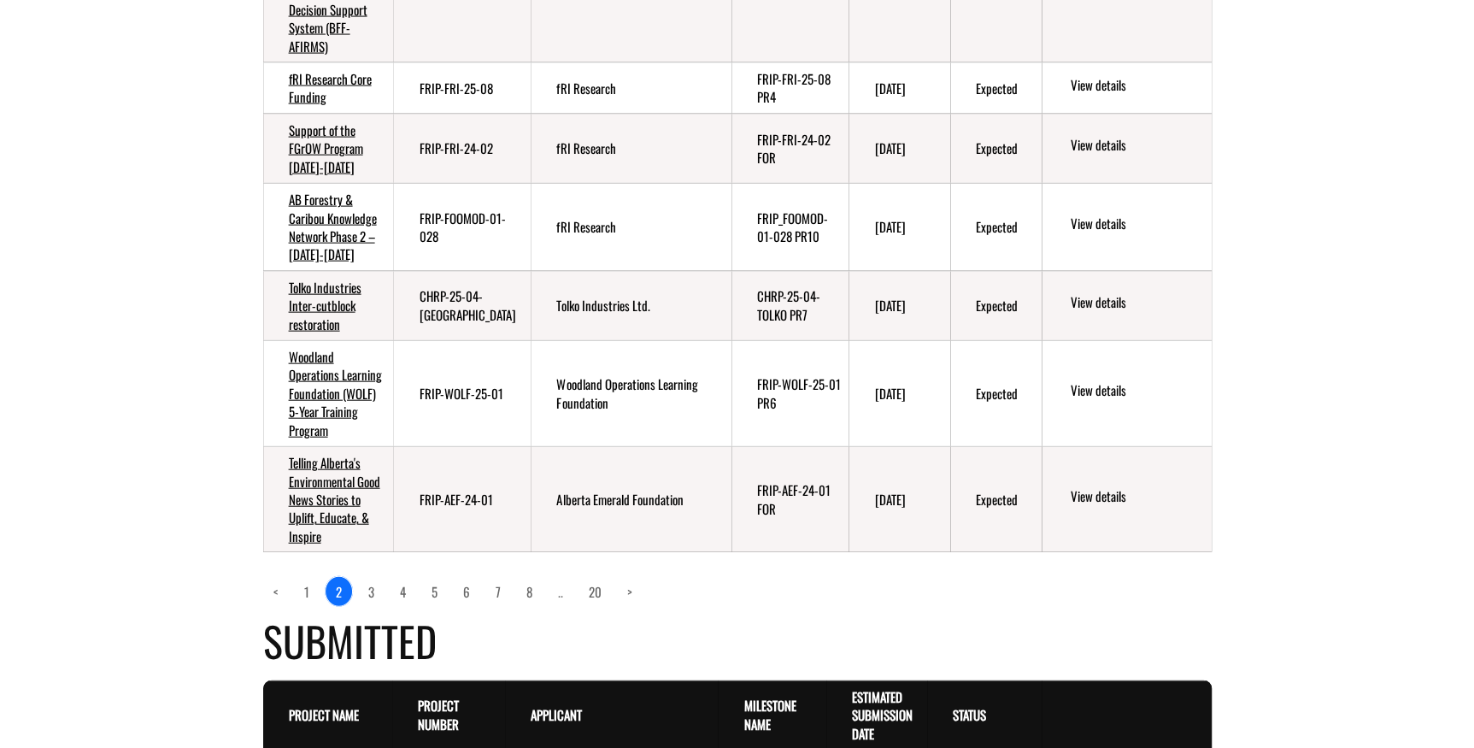
scroll to position [1778, 0]
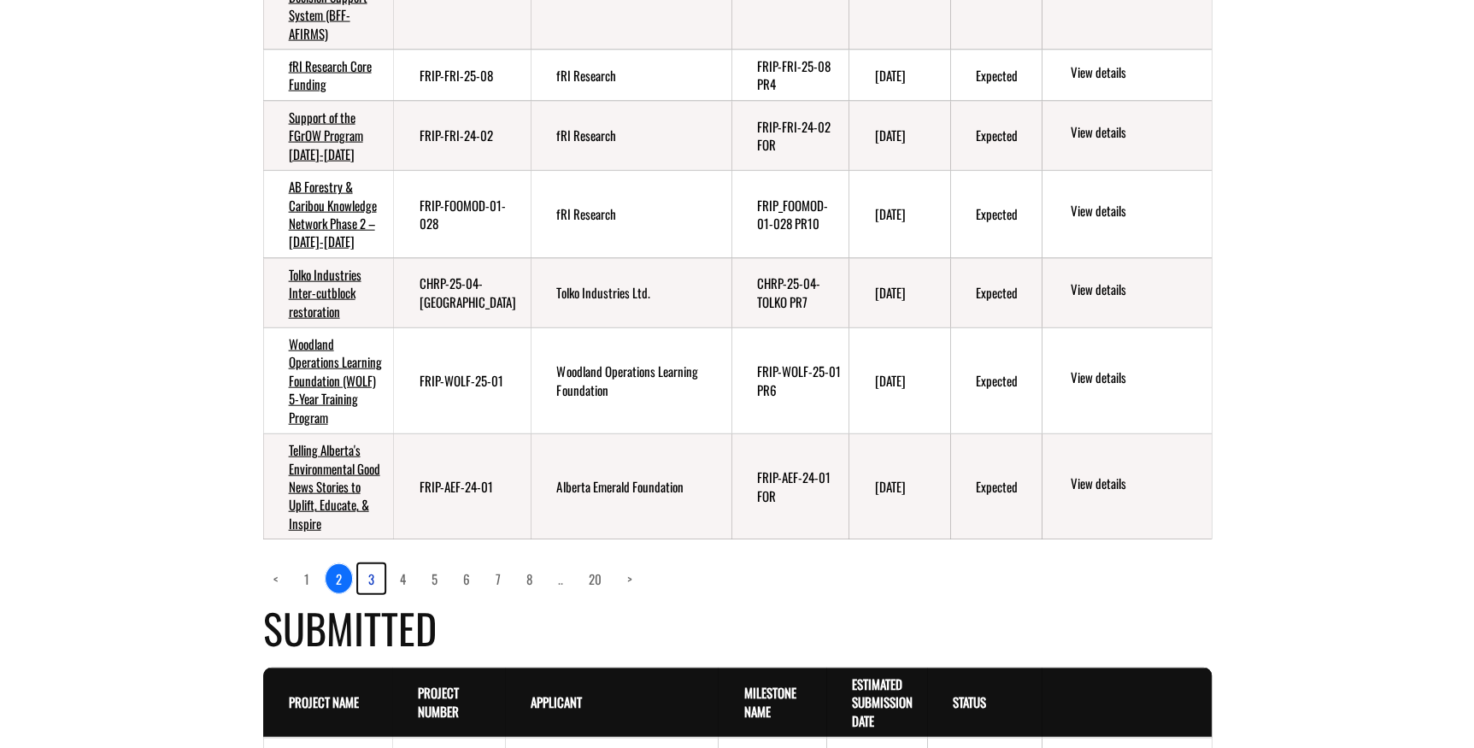
click at [371, 593] on link "3" at bounding box center [371, 578] width 26 height 29
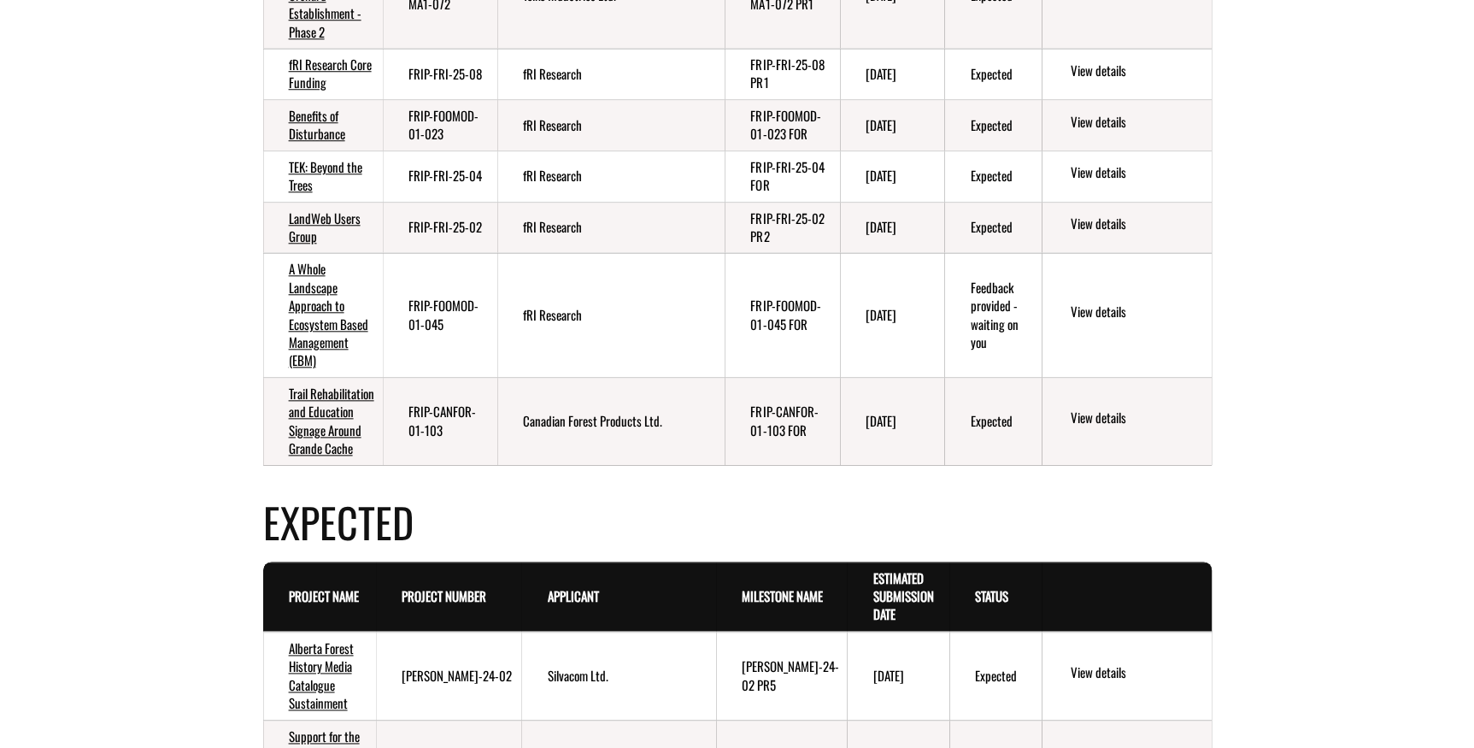
scroll to position [1087, 0]
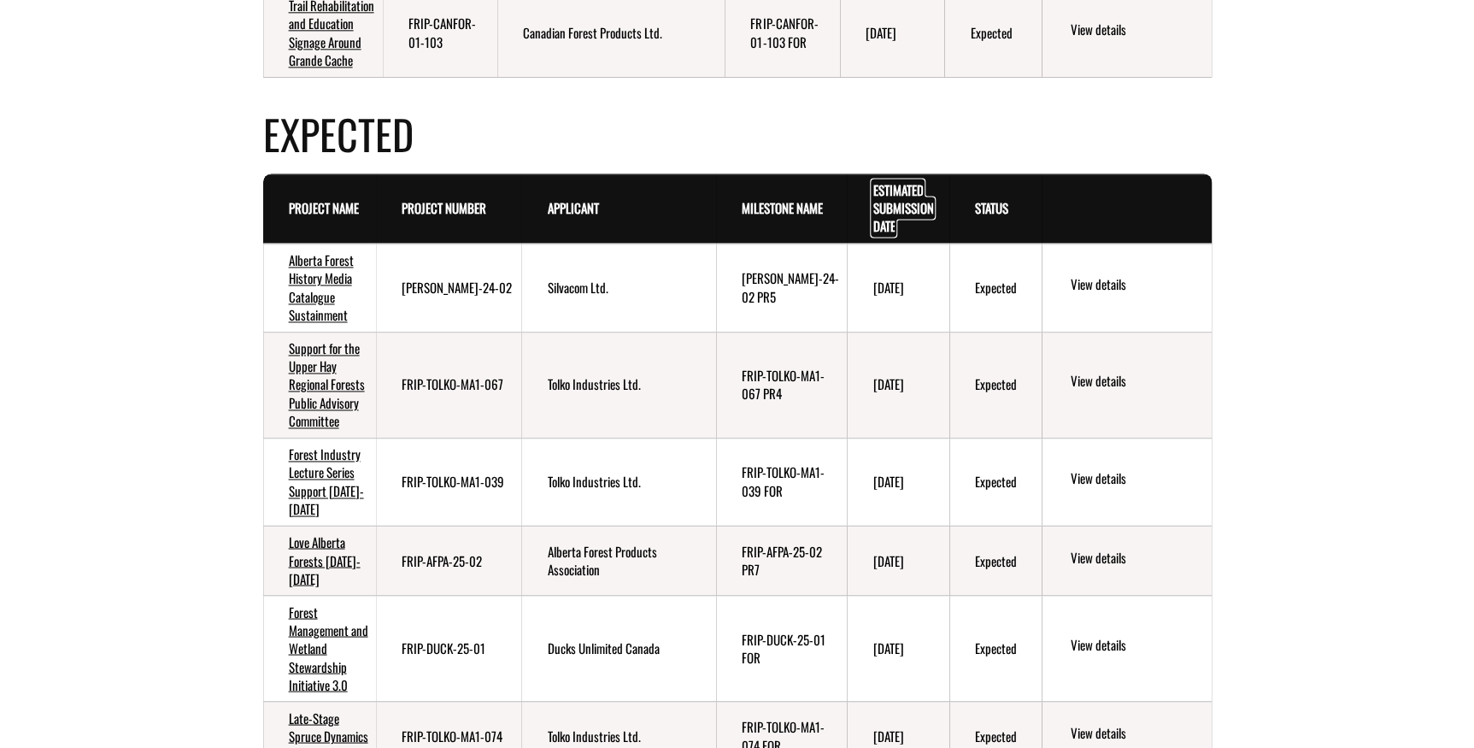
click at [901, 204] on link "Estimated Submission Date . sort descending" at bounding box center [903, 208] width 61 height 56
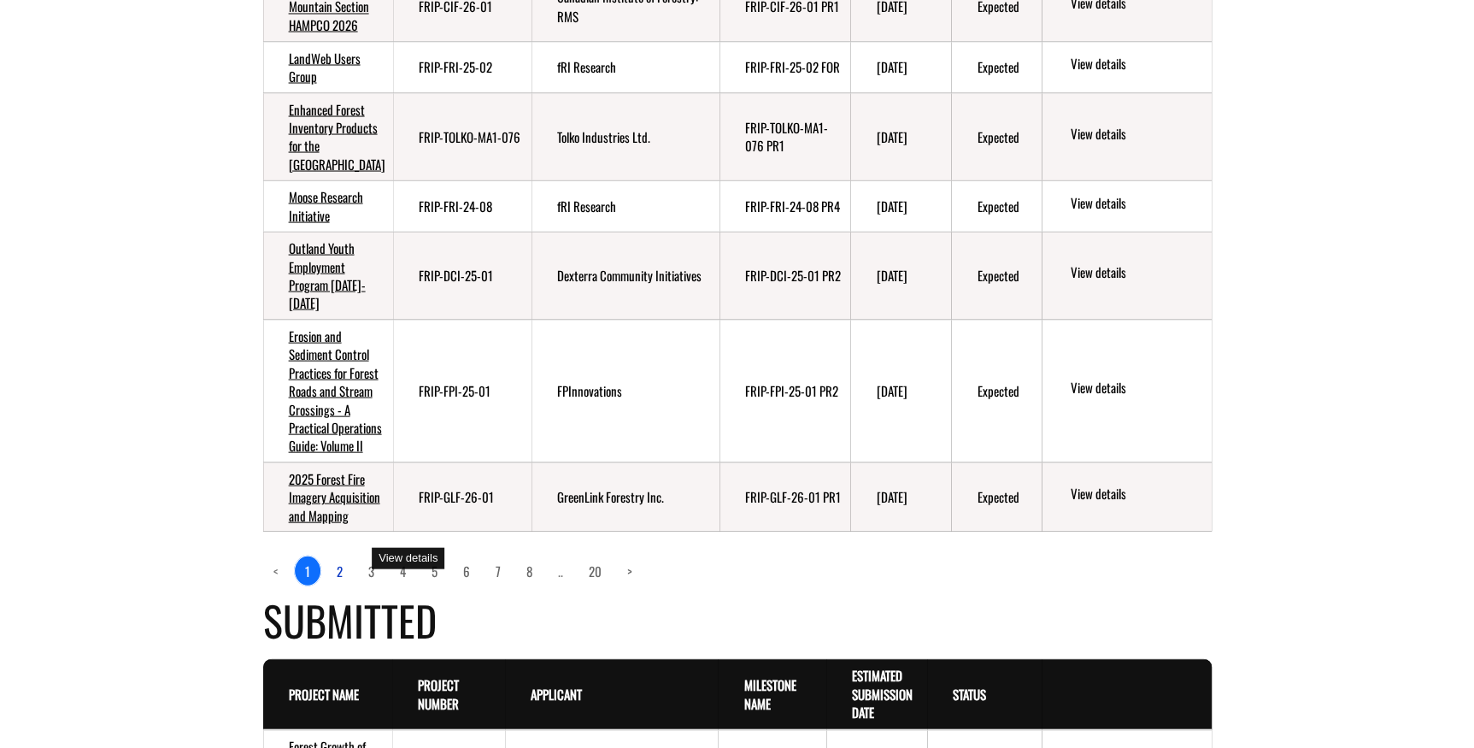
scroll to position [1631, 0]
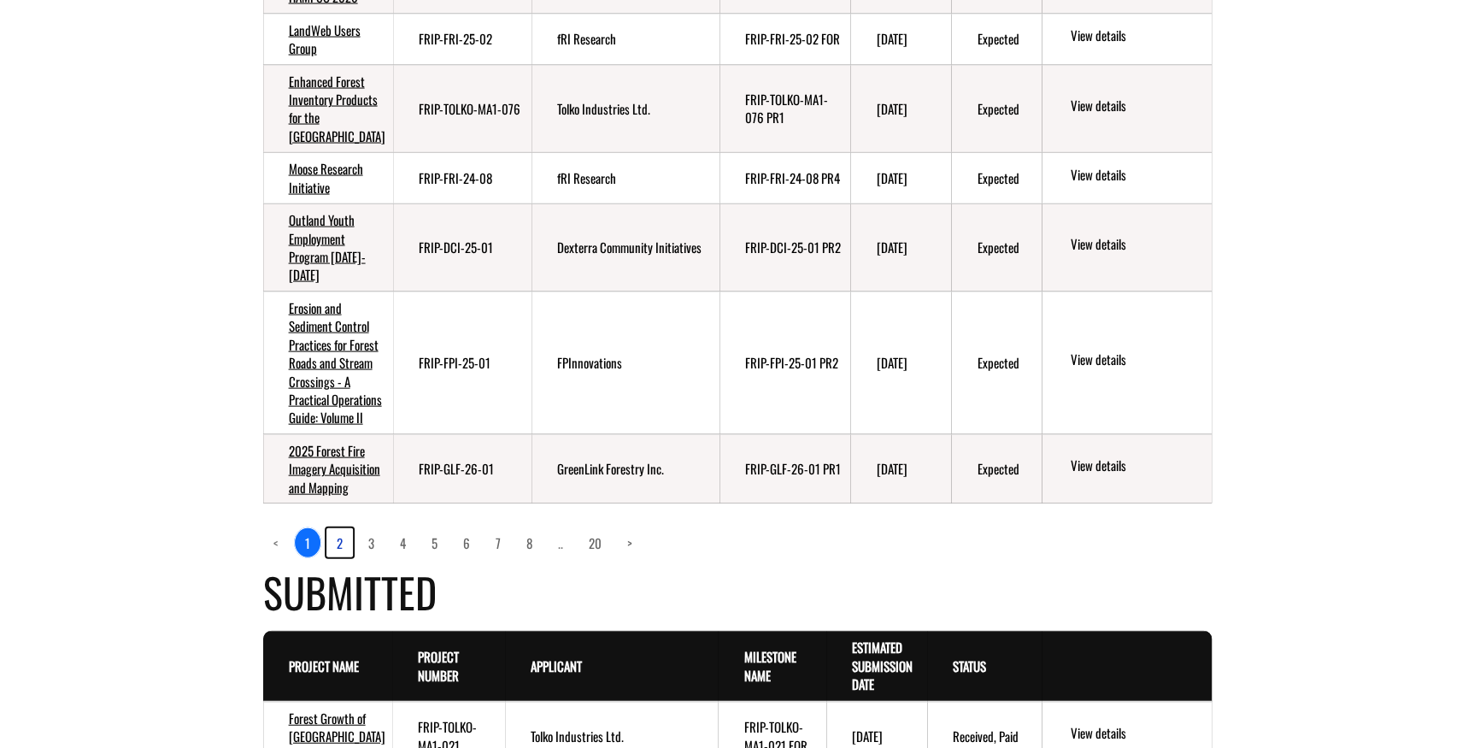
click at [339, 557] on link "2" at bounding box center [339, 542] width 26 height 29
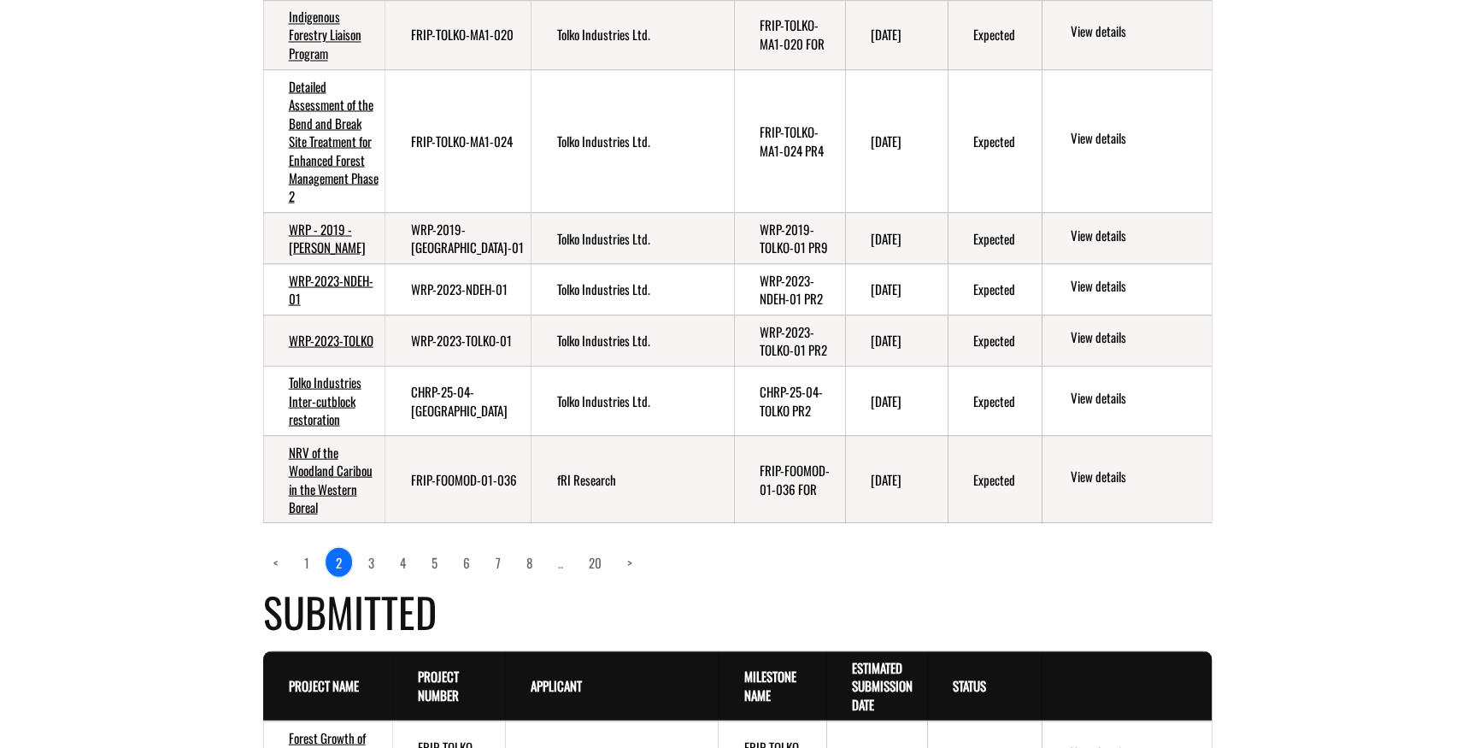
scroll to position [1554, 0]
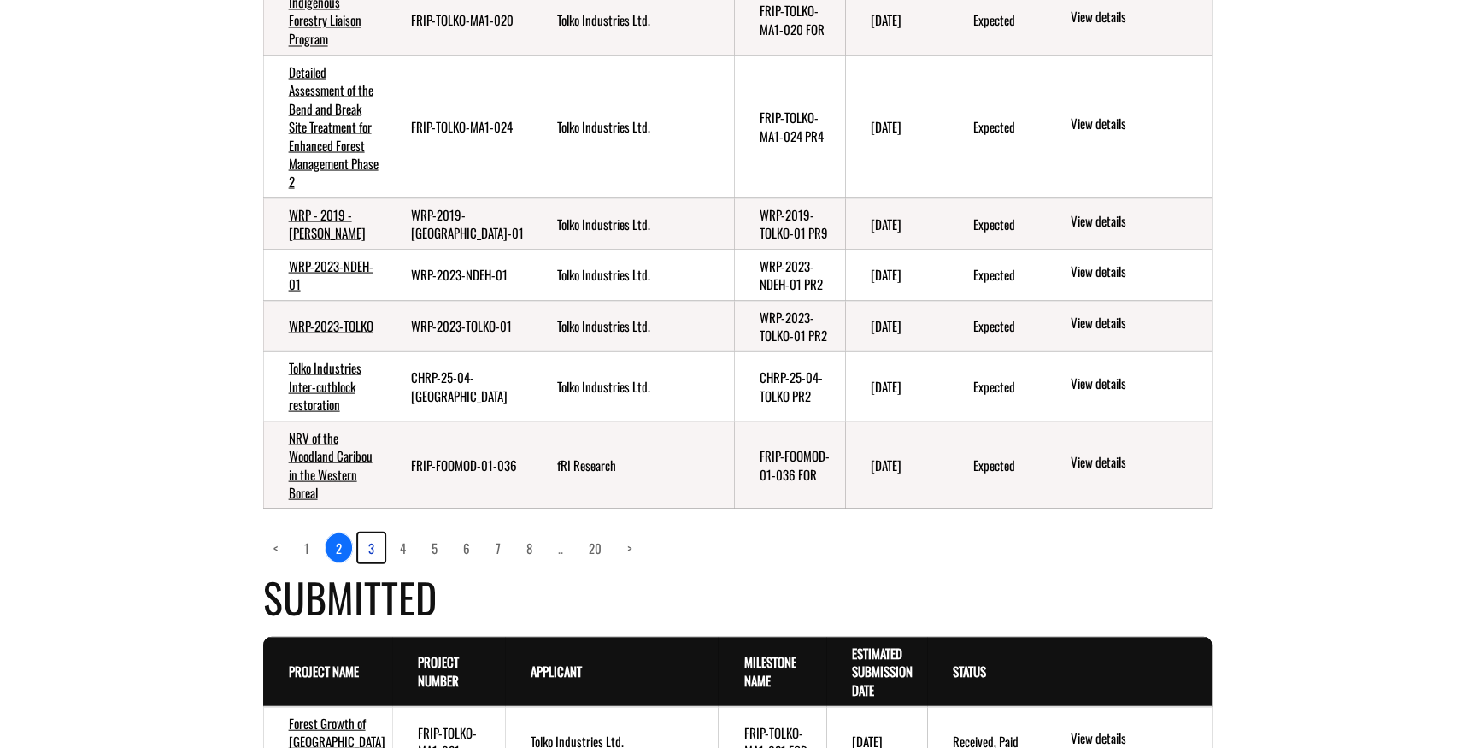
click at [367, 561] on link "3" at bounding box center [371, 546] width 26 height 29
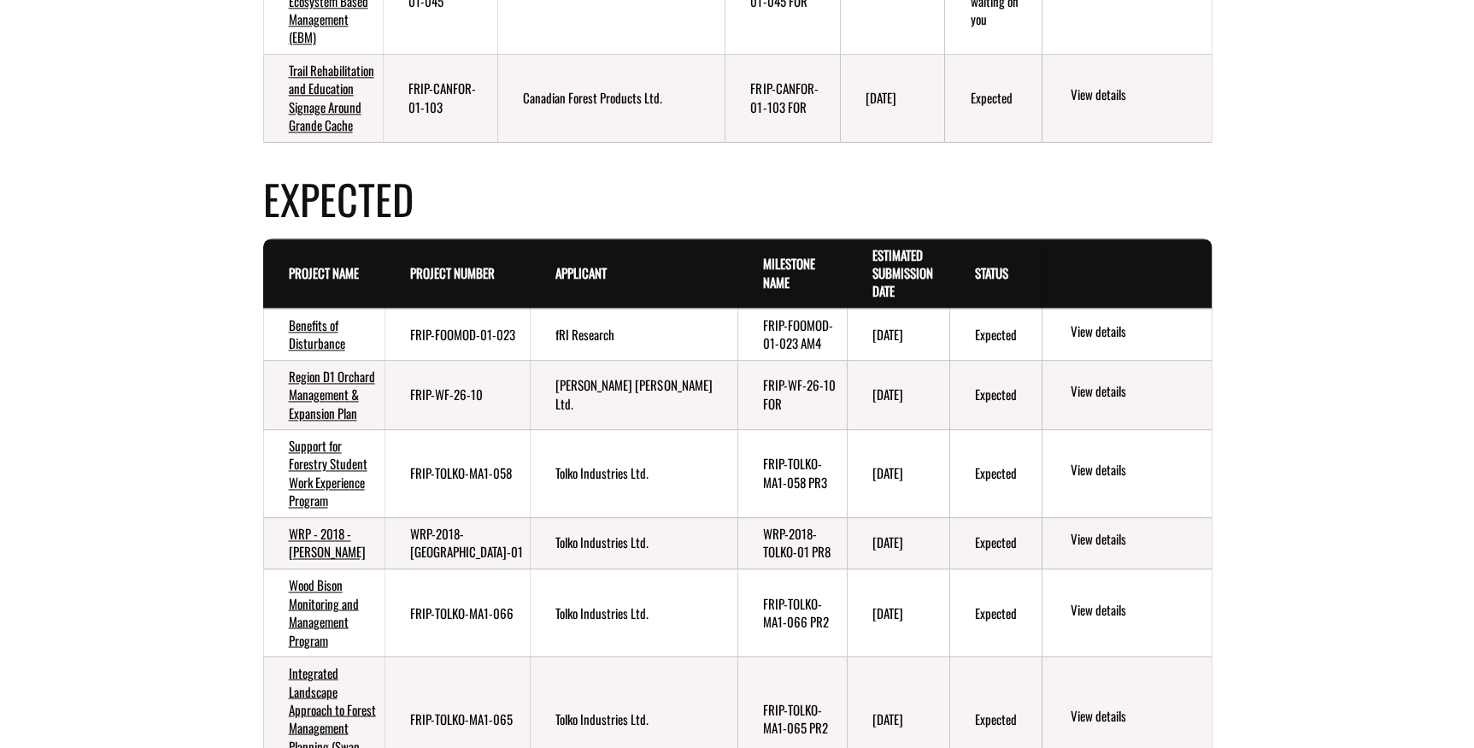
scroll to position [1410, 0]
